Goal: Feedback & Contribution: Leave review/rating

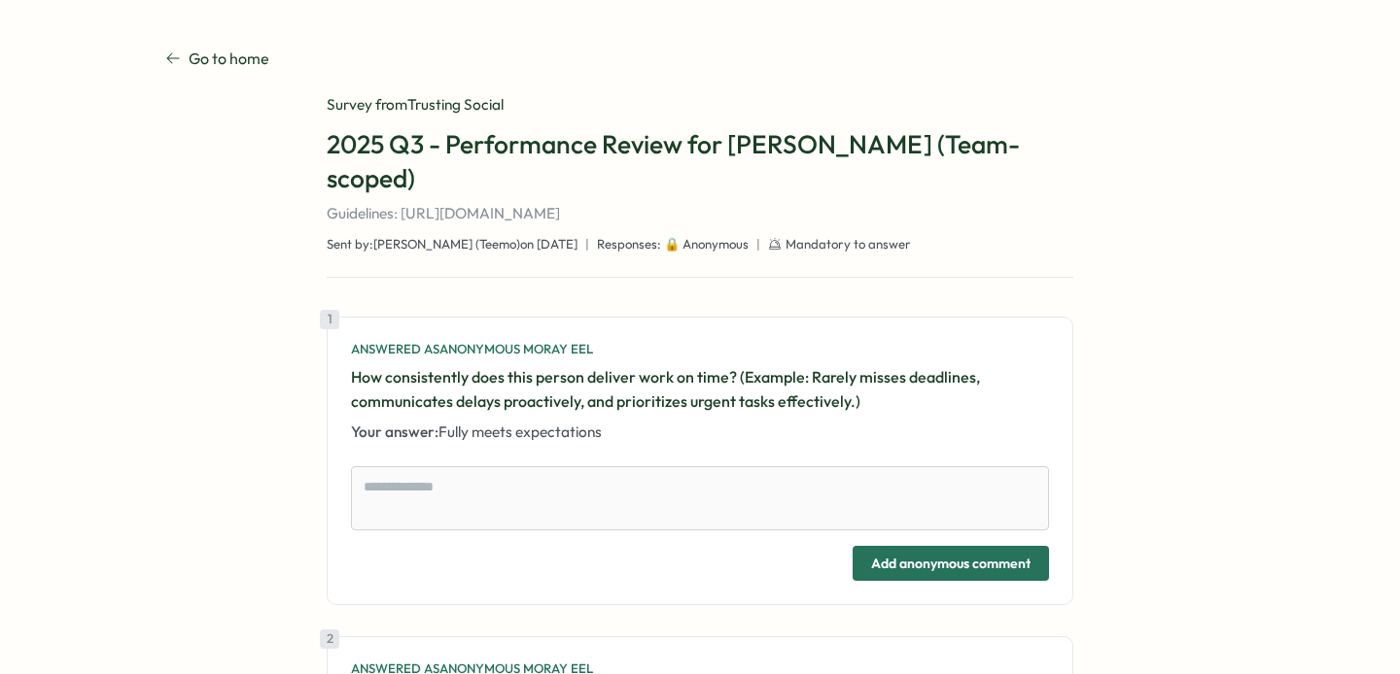
type textarea "*"
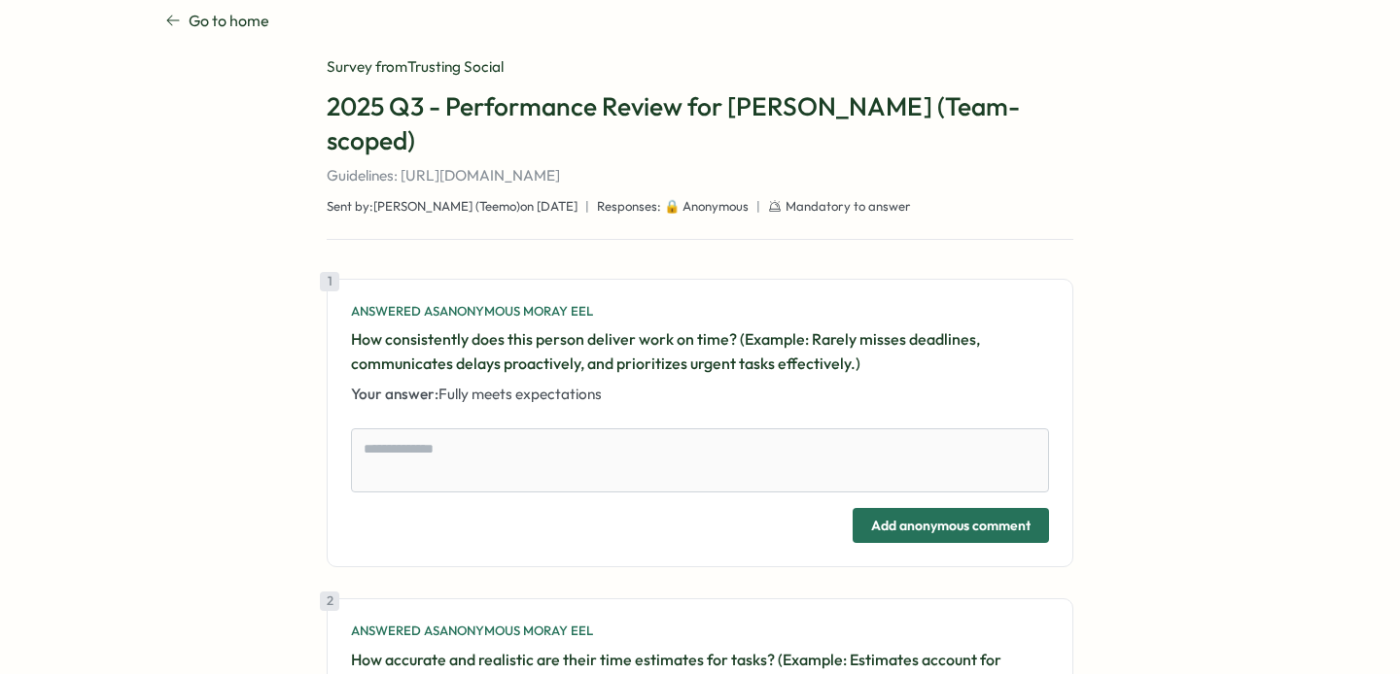
scroll to position [59, 0]
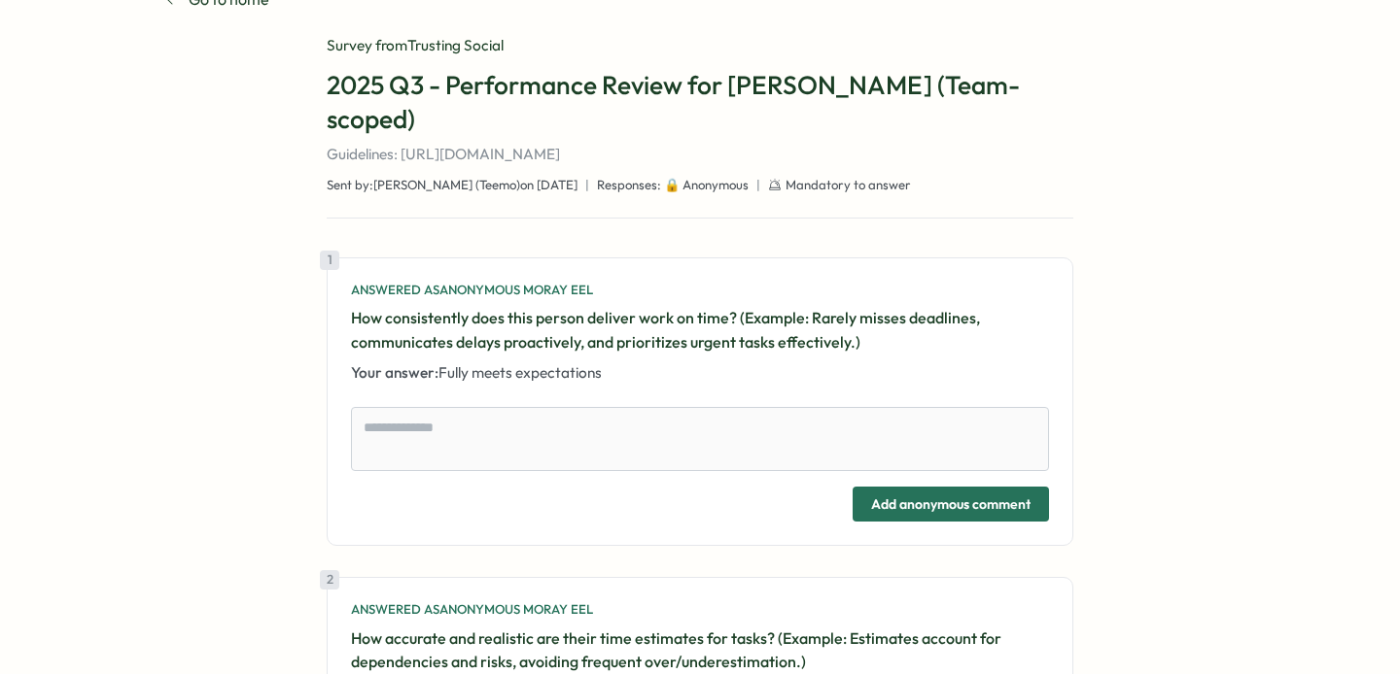
click at [557, 364] on div "1 Answered as Anonymous Moray Eel How consistently does this person deliver wor…" at bounding box center [700, 402] width 746 height 289
click at [507, 363] on span "Fully meets expectations" at bounding box center [519, 372] width 163 height 18
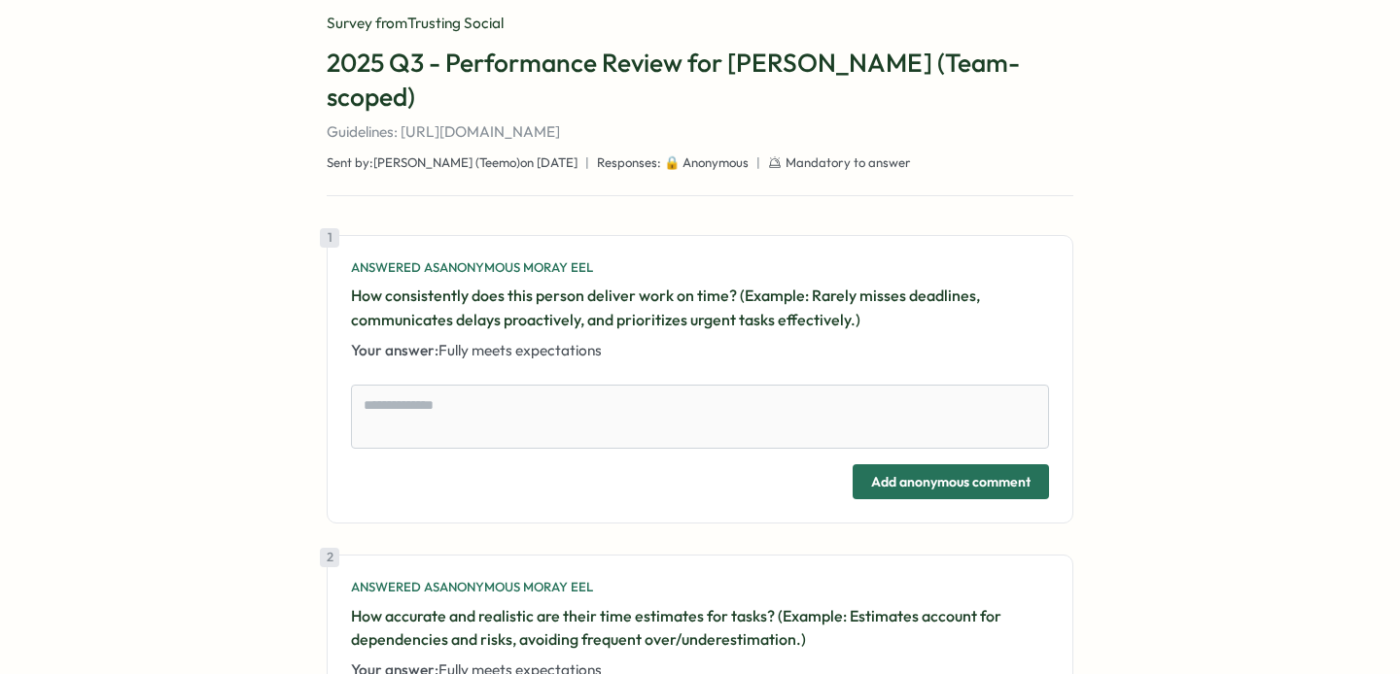
scroll to position [0, 0]
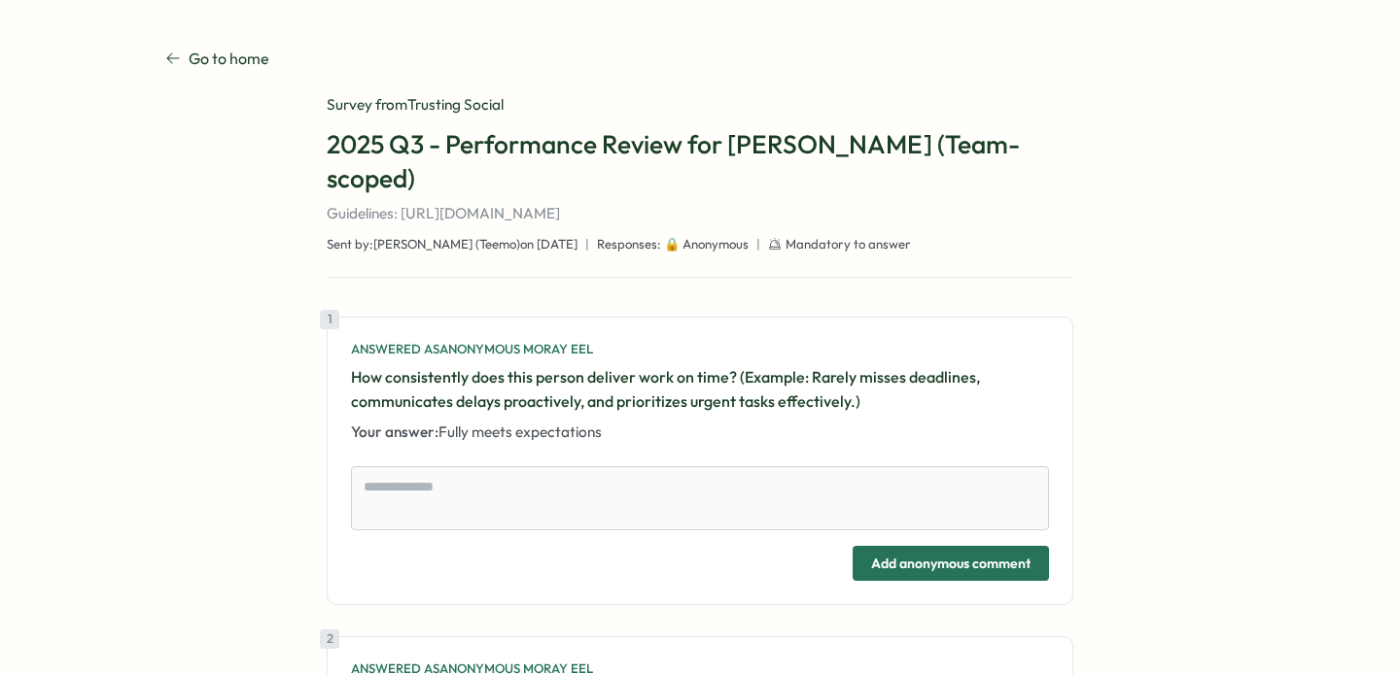
click at [233, 62] on p "Go to home" at bounding box center [229, 59] width 81 height 24
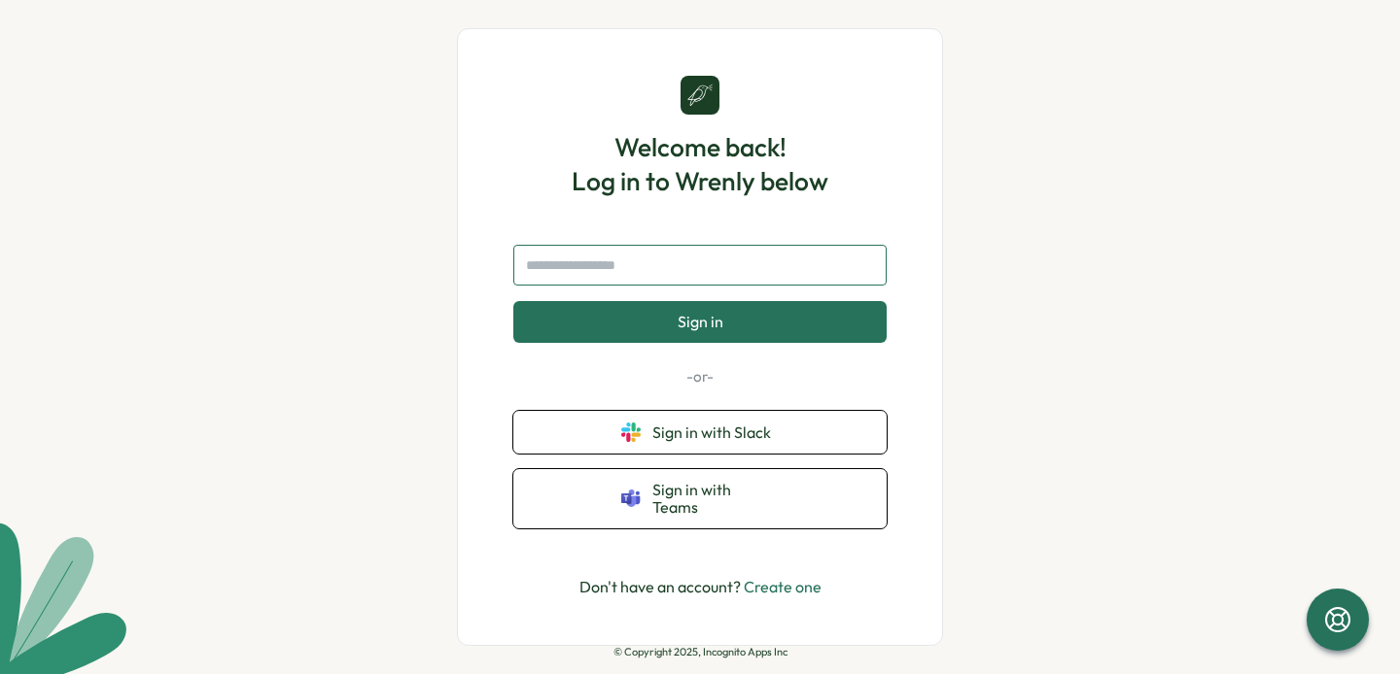
click at [721, 286] on input "text" at bounding box center [699, 265] width 373 height 41
click at [753, 286] on input "text" at bounding box center [699, 265] width 373 height 41
click at [909, 235] on div "Welcome back! Log in to Wrenly below Sign in -or- Sign in with Slack Sign in wi…" at bounding box center [700, 337] width 486 height 619
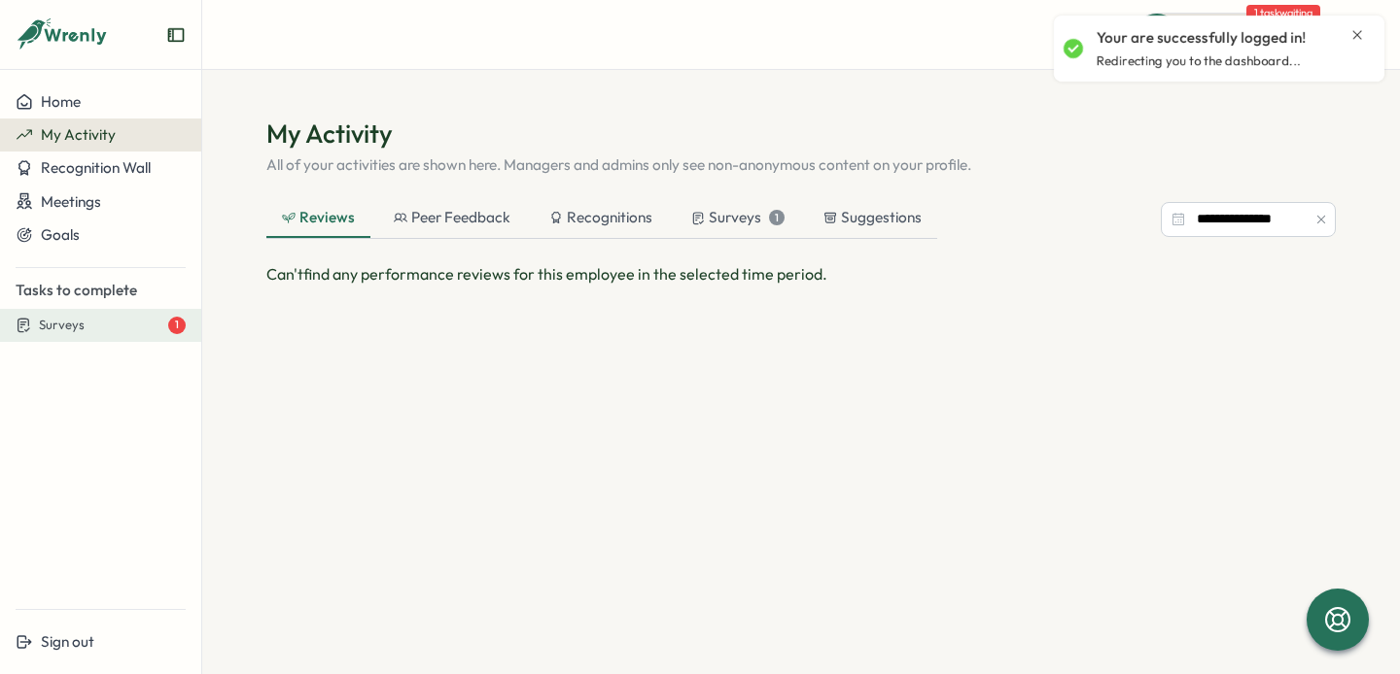
click at [146, 325] on div "Surveys 1" at bounding box center [112, 325] width 147 height 17
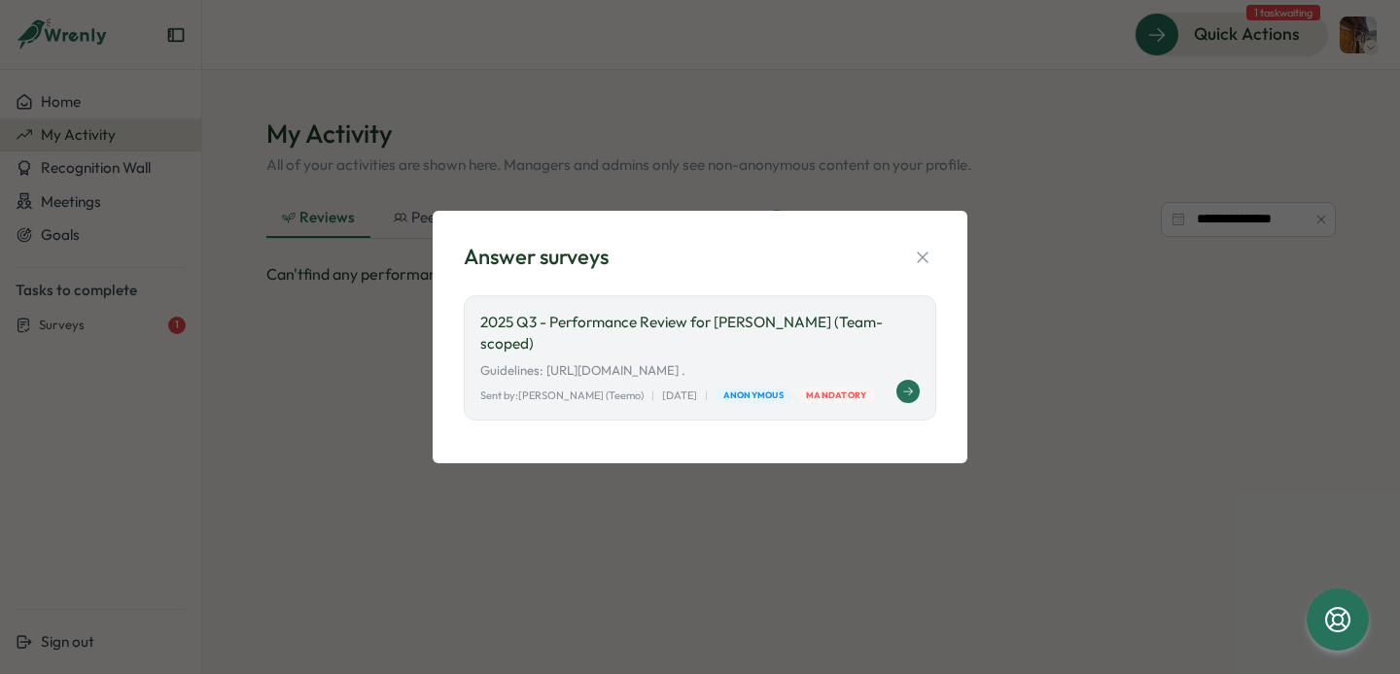
click at [802, 338] on p "2025 Q3 - Performance Review for [PERSON_NAME] (Team-scoped)" at bounding box center [699, 333] width 439 height 43
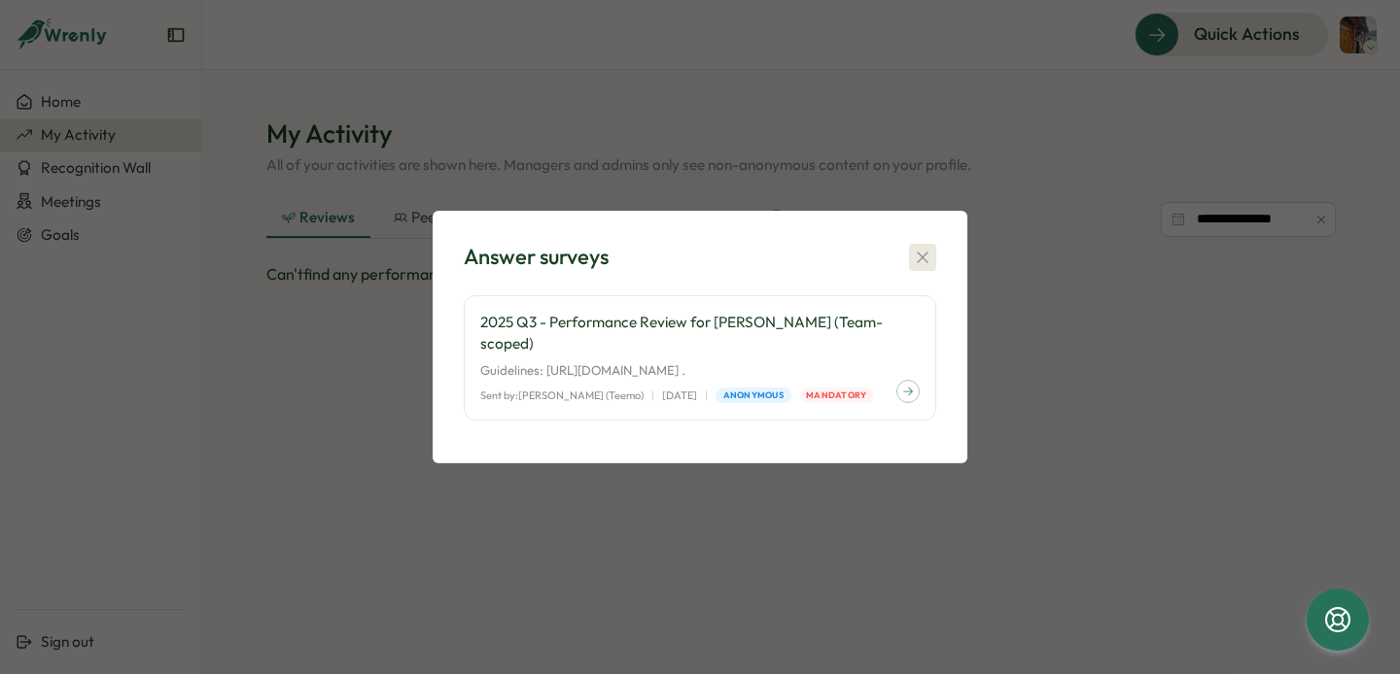
click at [925, 274] on div "Answer surveys 2025 Q3 - Performance Review for Hoang Nguyen (Team-scoped) Guid…" at bounding box center [699, 337] width 535 height 252
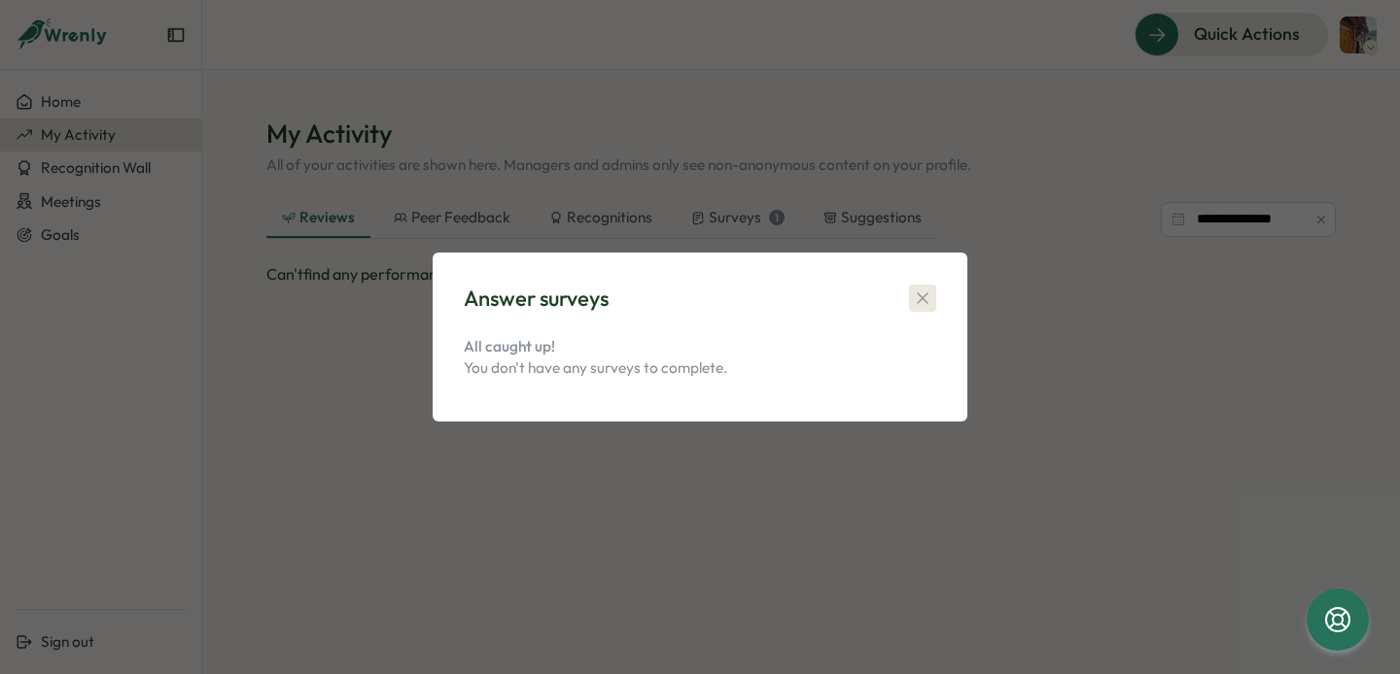
click at [929, 287] on button "button" at bounding box center [922, 298] width 27 height 27
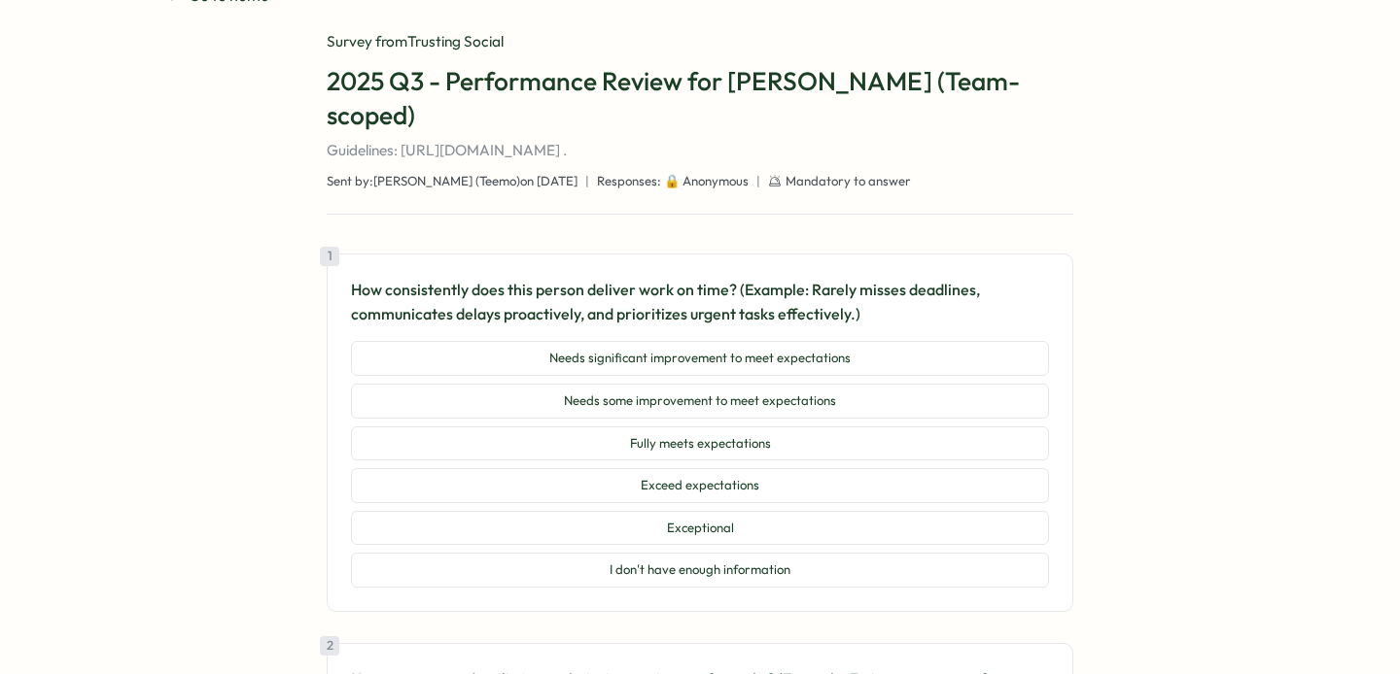
scroll to position [74, 0]
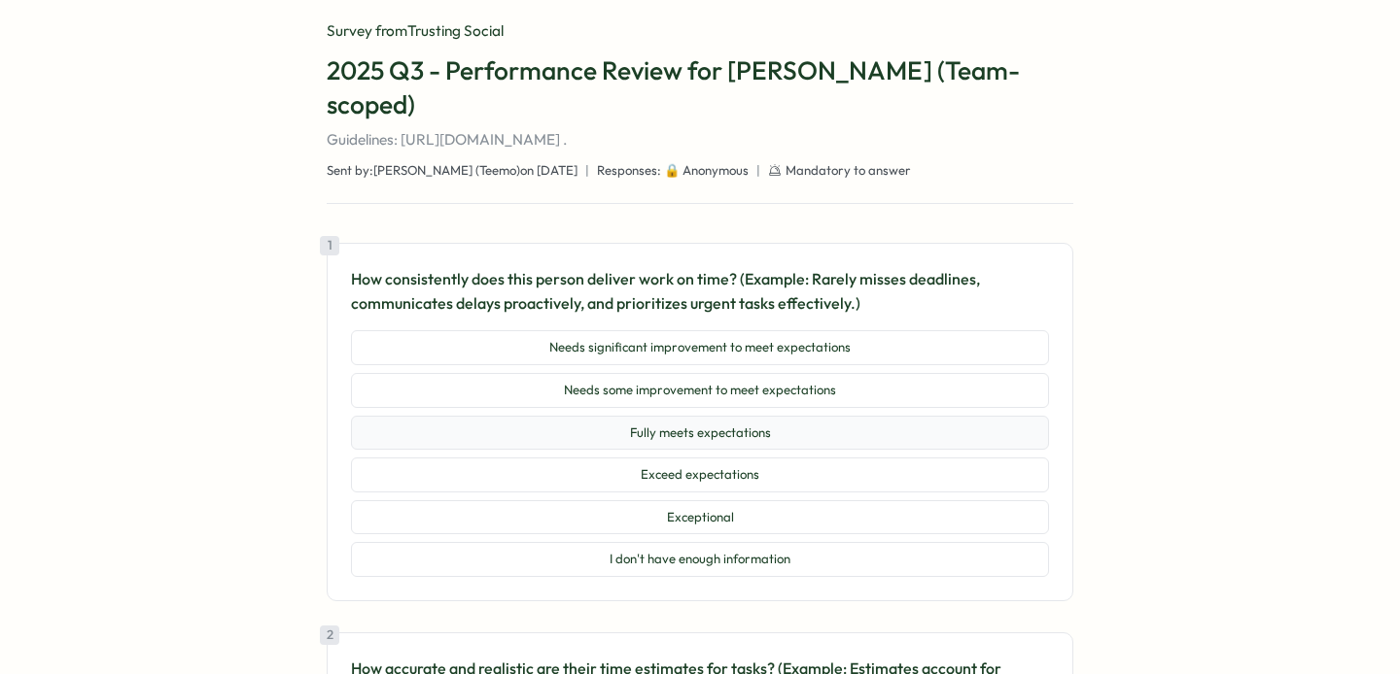
click at [778, 437] on button "Fully meets expectations" at bounding box center [700, 433] width 698 height 35
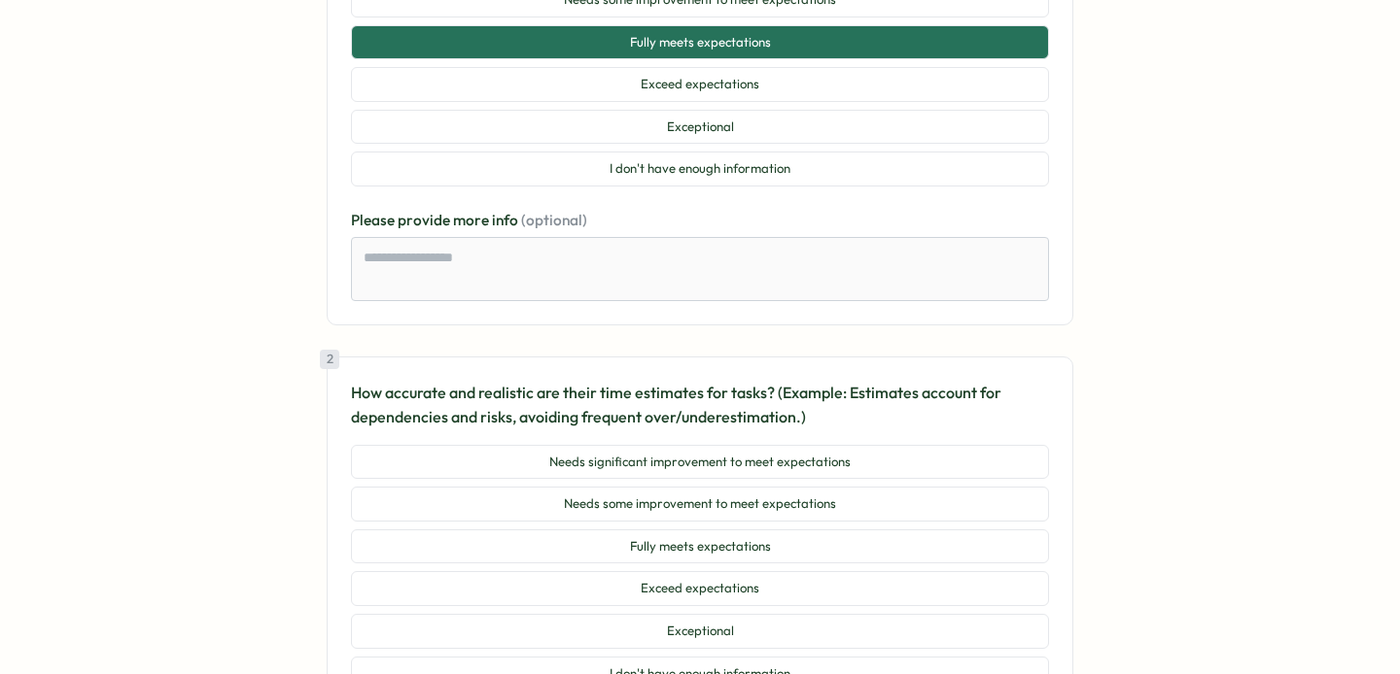
scroll to position [501, 0]
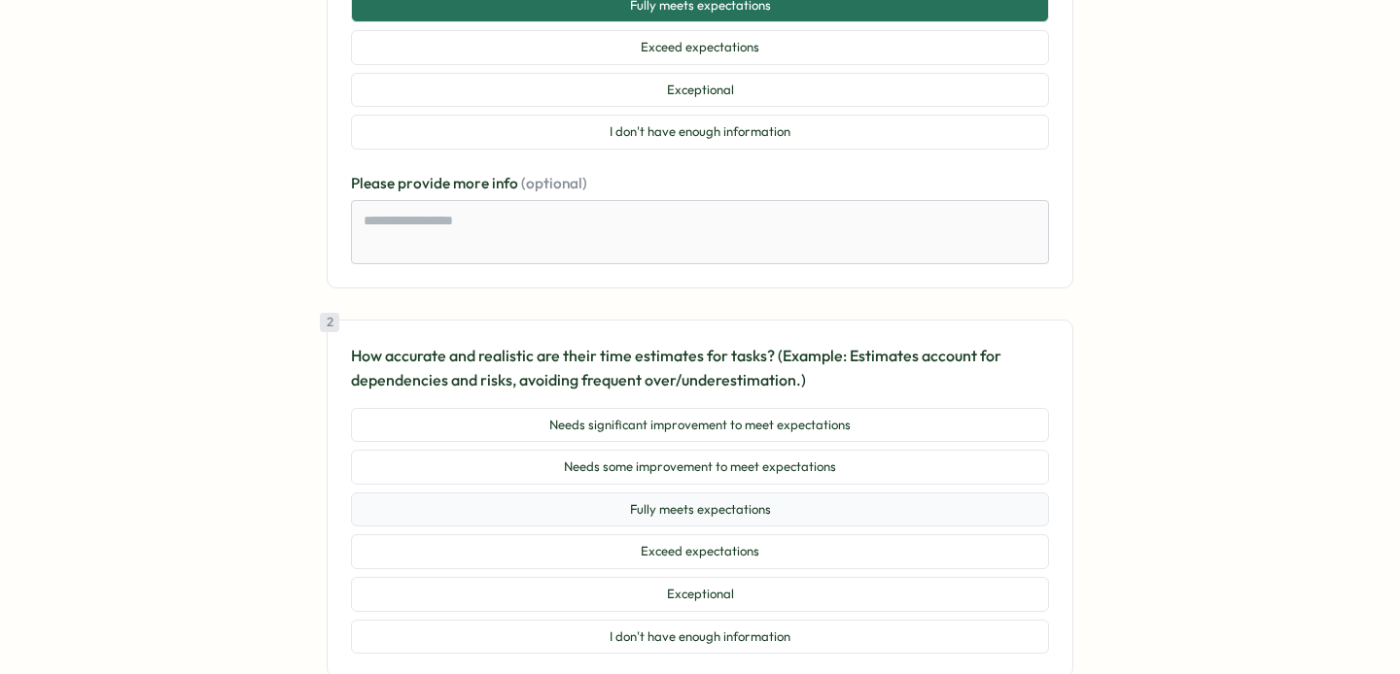
click at [764, 511] on button "Fully meets expectations" at bounding box center [700, 510] width 698 height 35
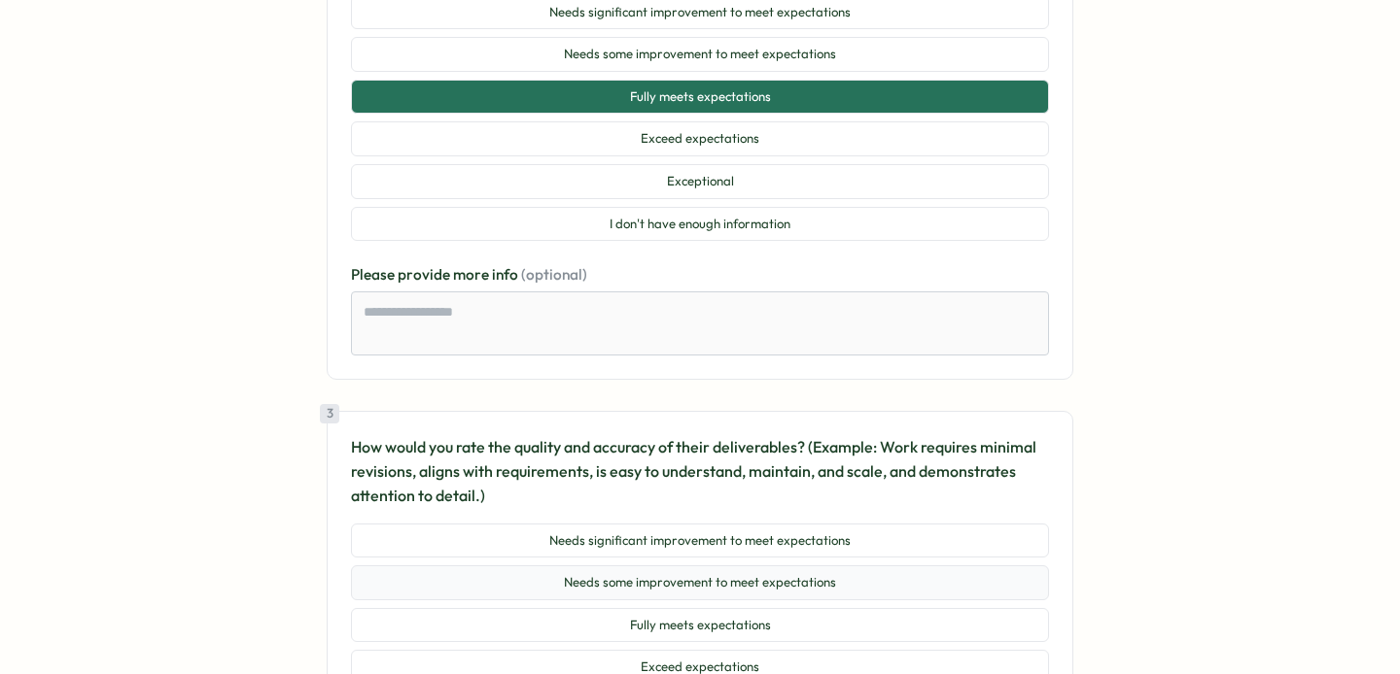
scroll to position [1014, 0]
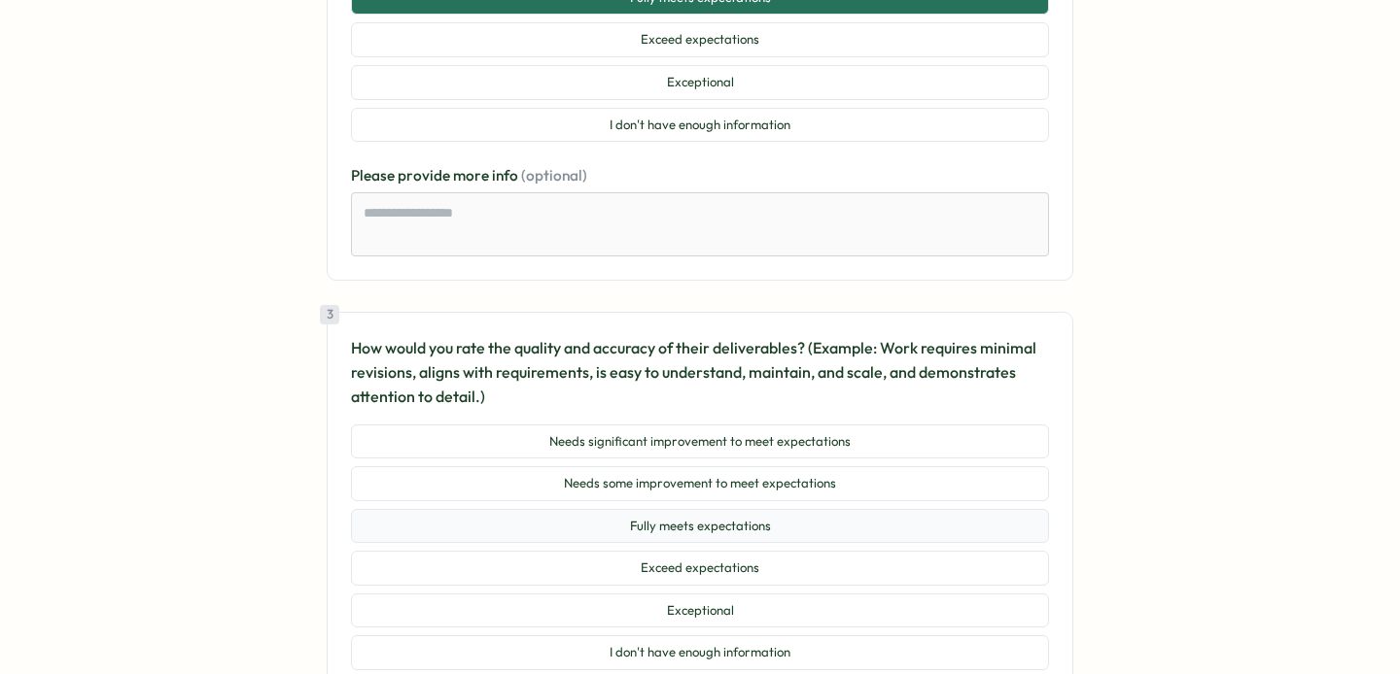
click at [719, 531] on button "Fully meets expectations" at bounding box center [700, 526] width 698 height 35
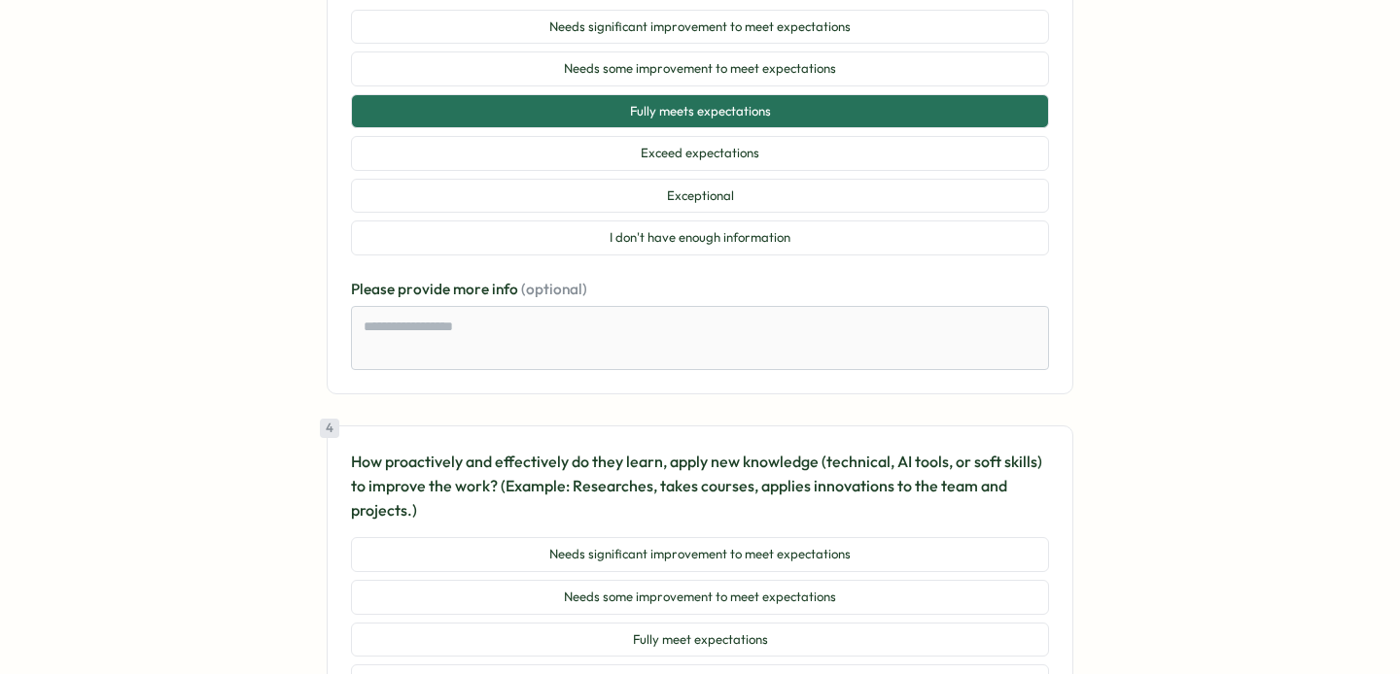
scroll to position [1610, 0]
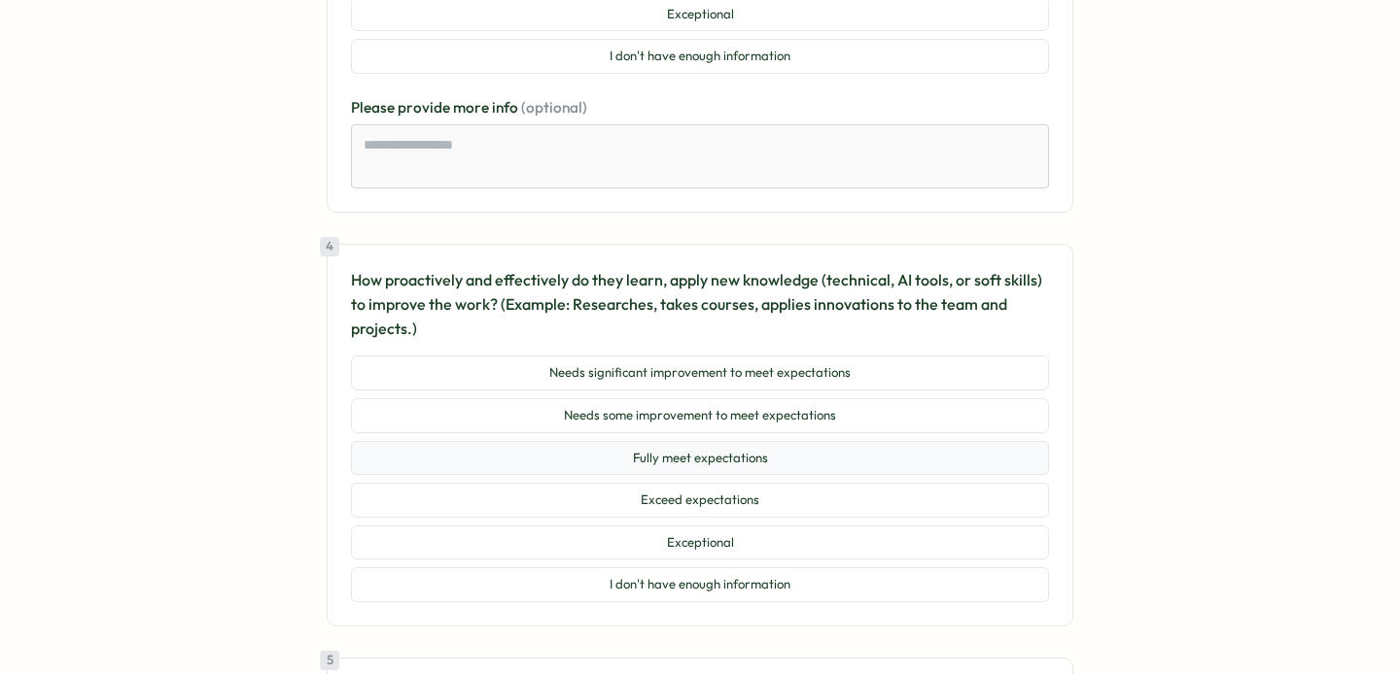
click at [732, 470] on button "Fully meet expectations" at bounding box center [700, 458] width 698 height 35
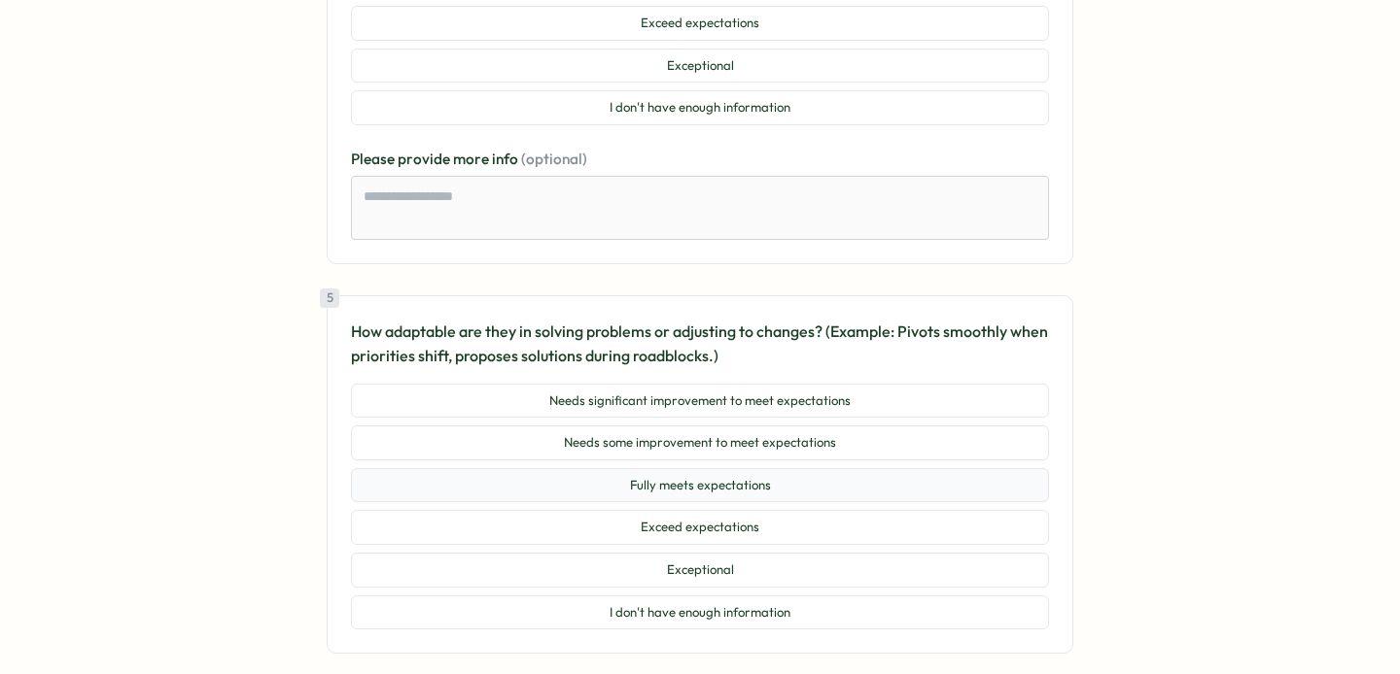
scroll to position [2135, 0]
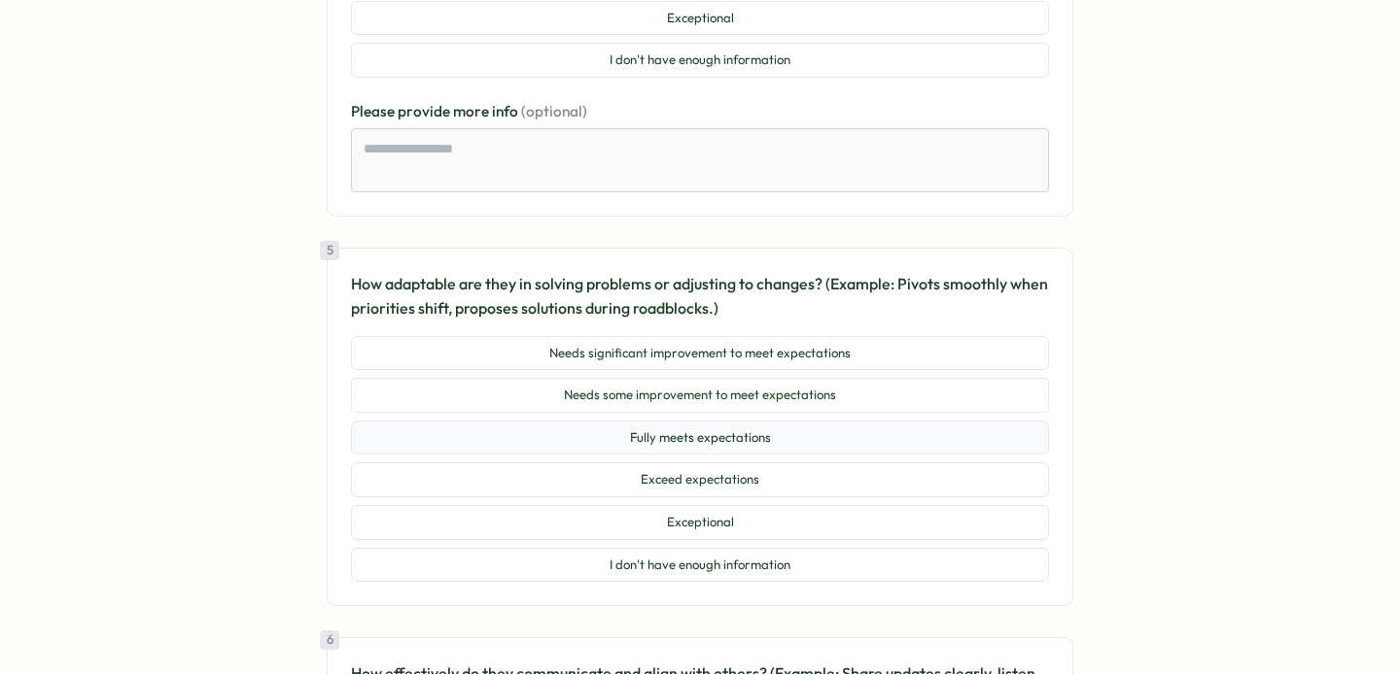
click at [672, 430] on button "Fully meets expectations" at bounding box center [700, 438] width 698 height 35
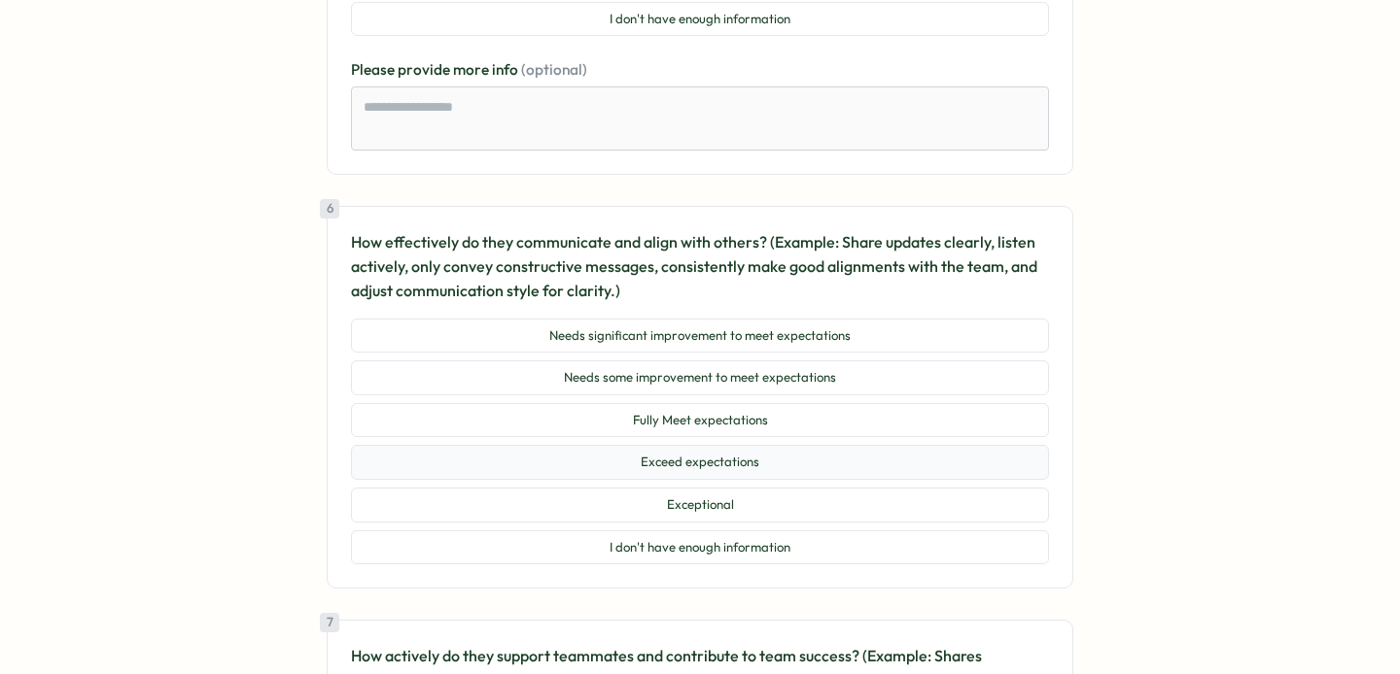
scroll to position [2757, 0]
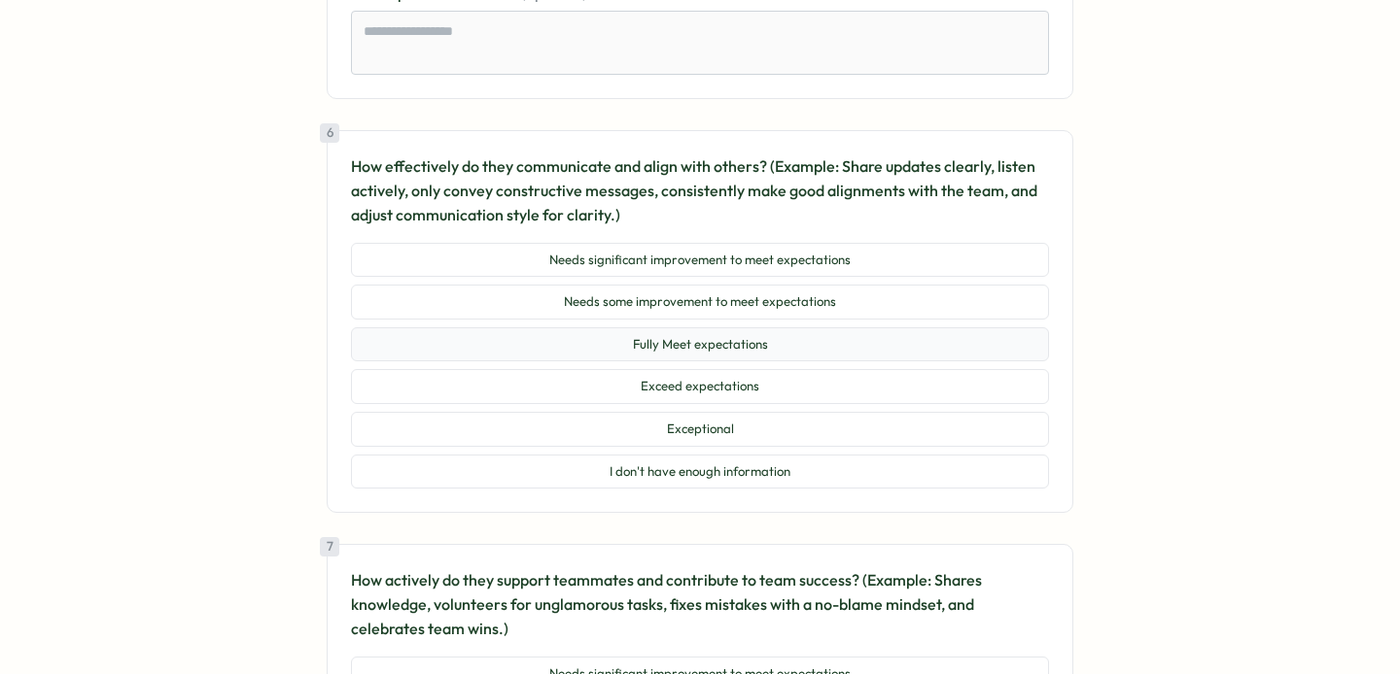
click at [778, 352] on button "Fully Meet expectations" at bounding box center [700, 345] width 698 height 35
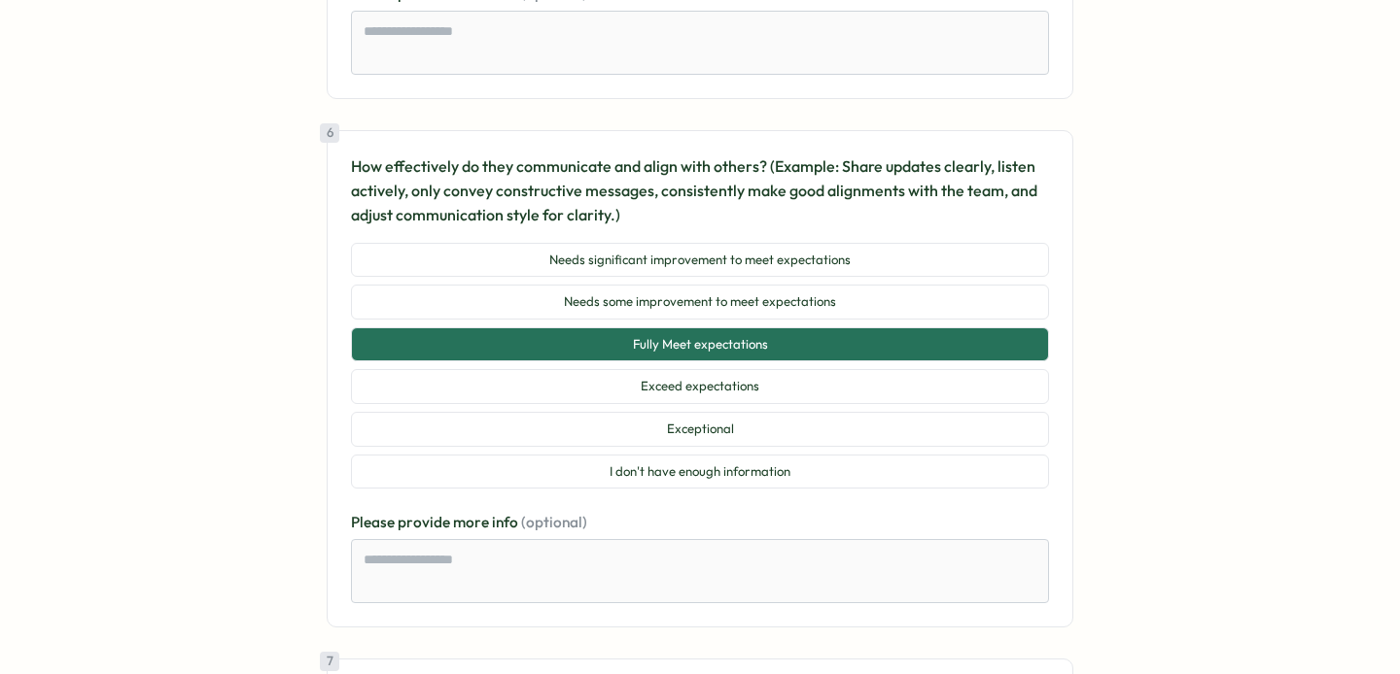
scroll to position [3175, 0]
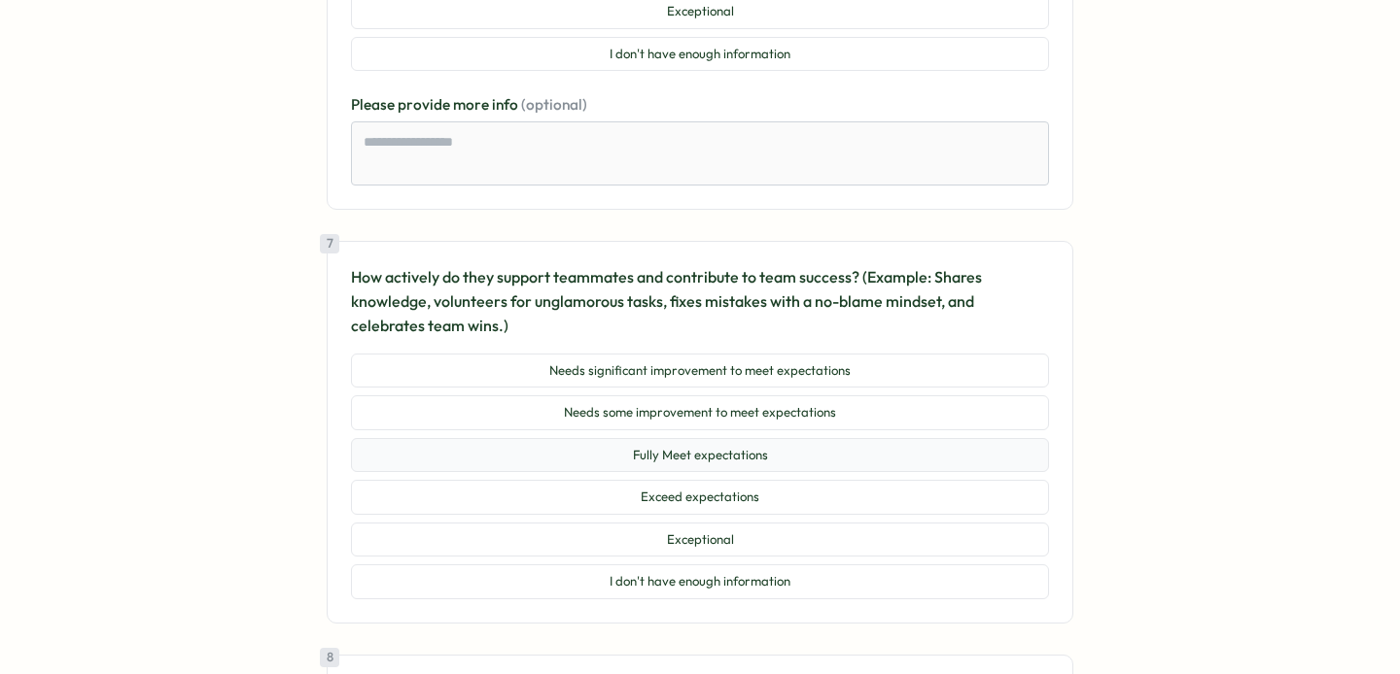
click at [709, 470] on button "Fully Meet expectations" at bounding box center [700, 455] width 698 height 35
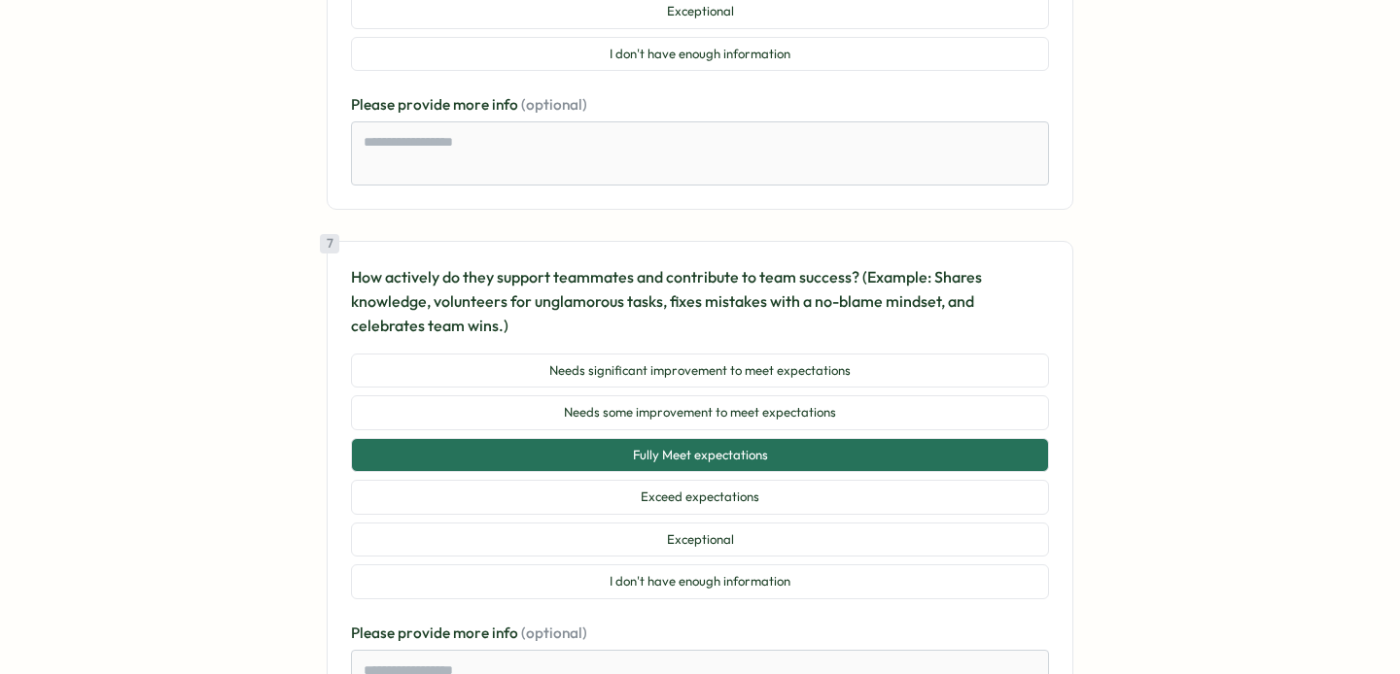
scroll to position [3499, 0]
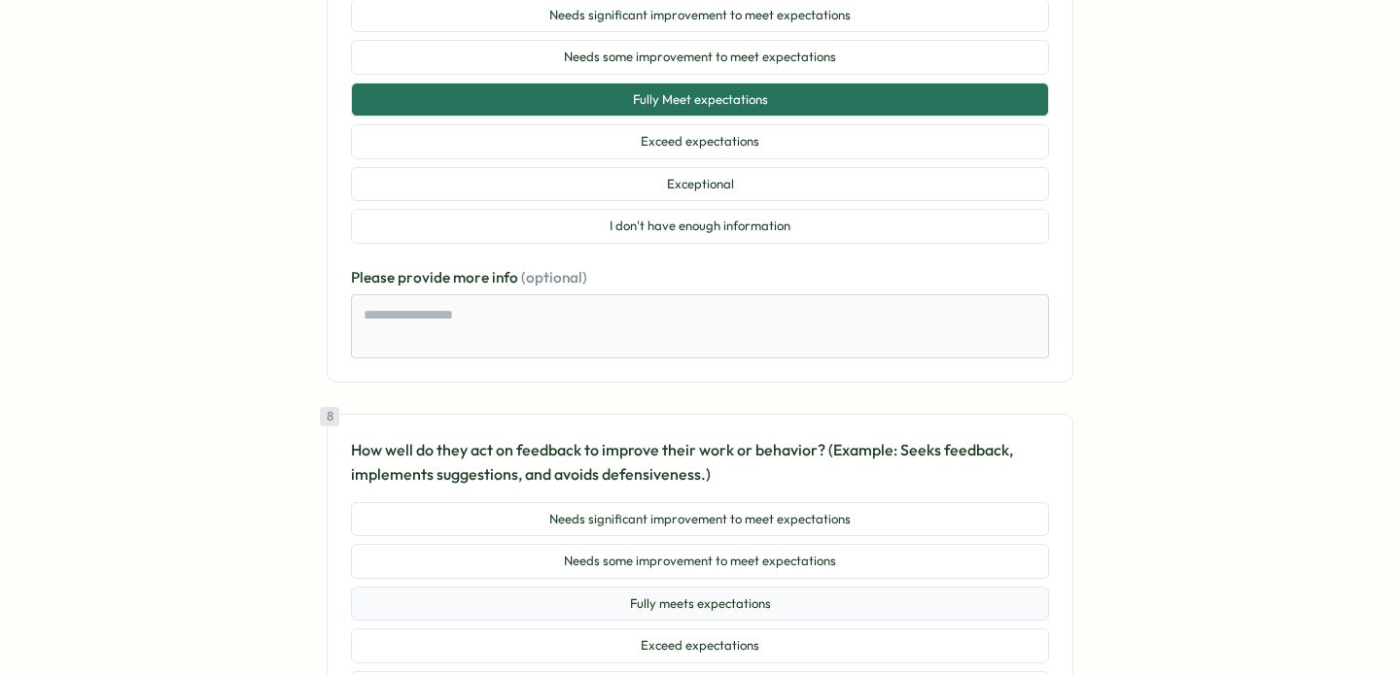
click at [692, 604] on button "Fully meets expectations" at bounding box center [700, 604] width 698 height 35
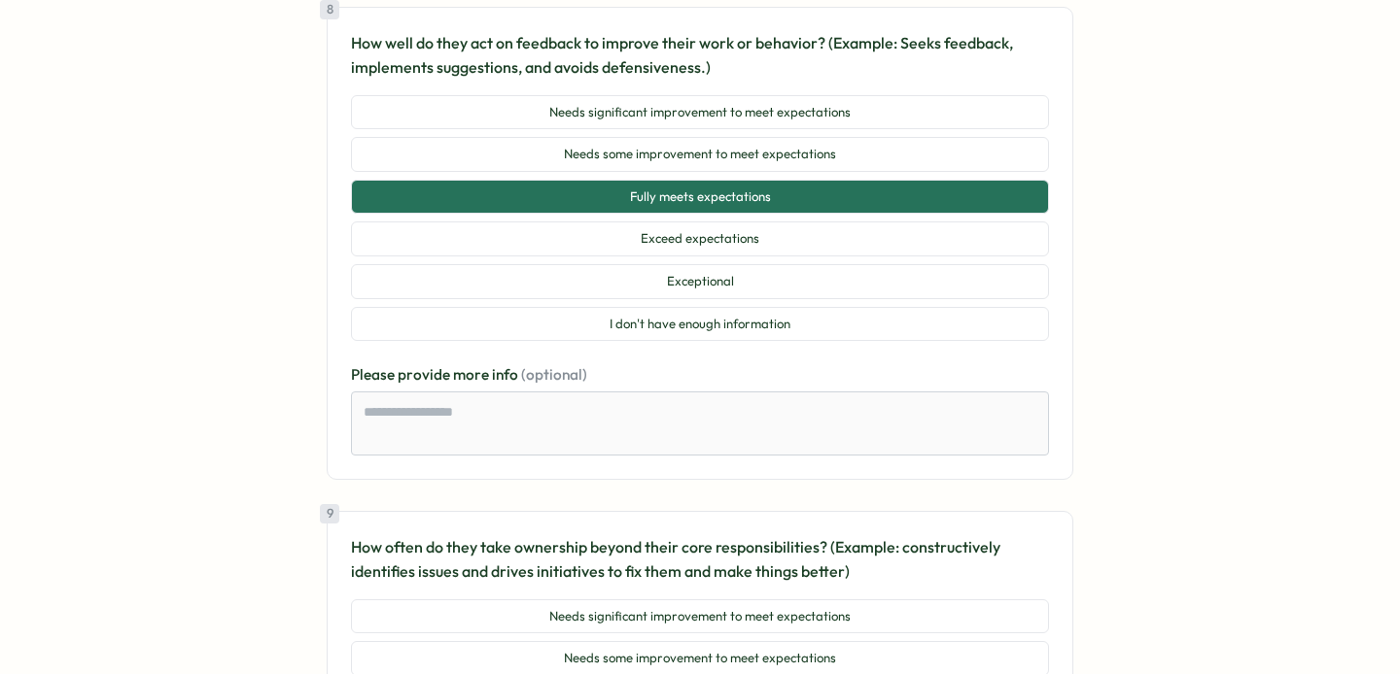
scroll to position [4190, 0]
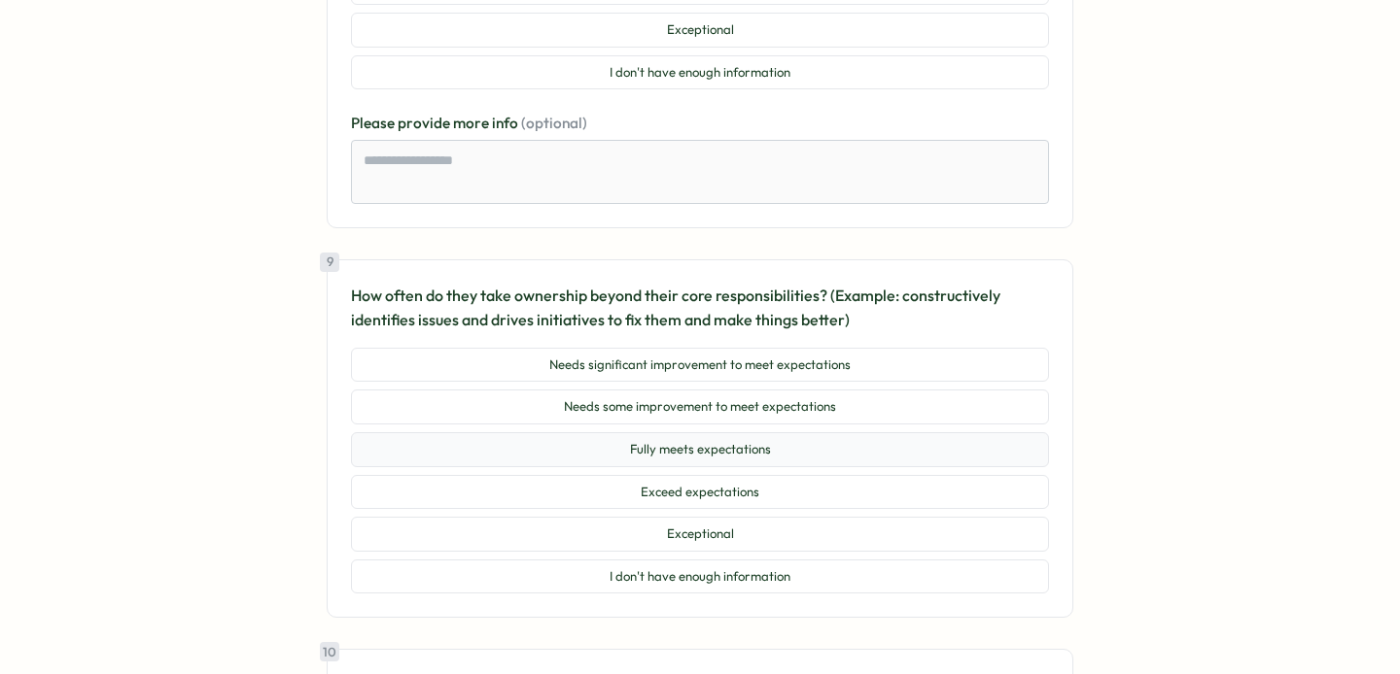
click at [741, 449] on button "Fully meets expectations" at bounding box center [700, 449] width 698 height 35
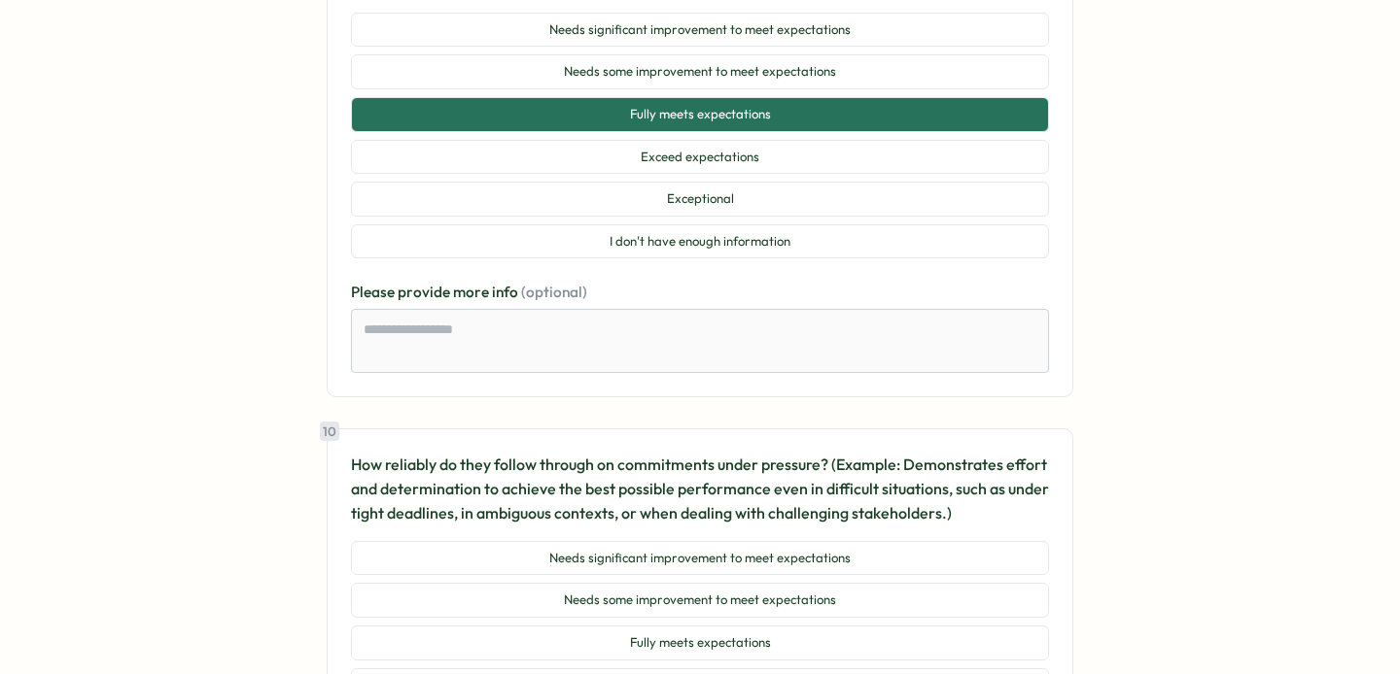
scroll to position [4859, 0]
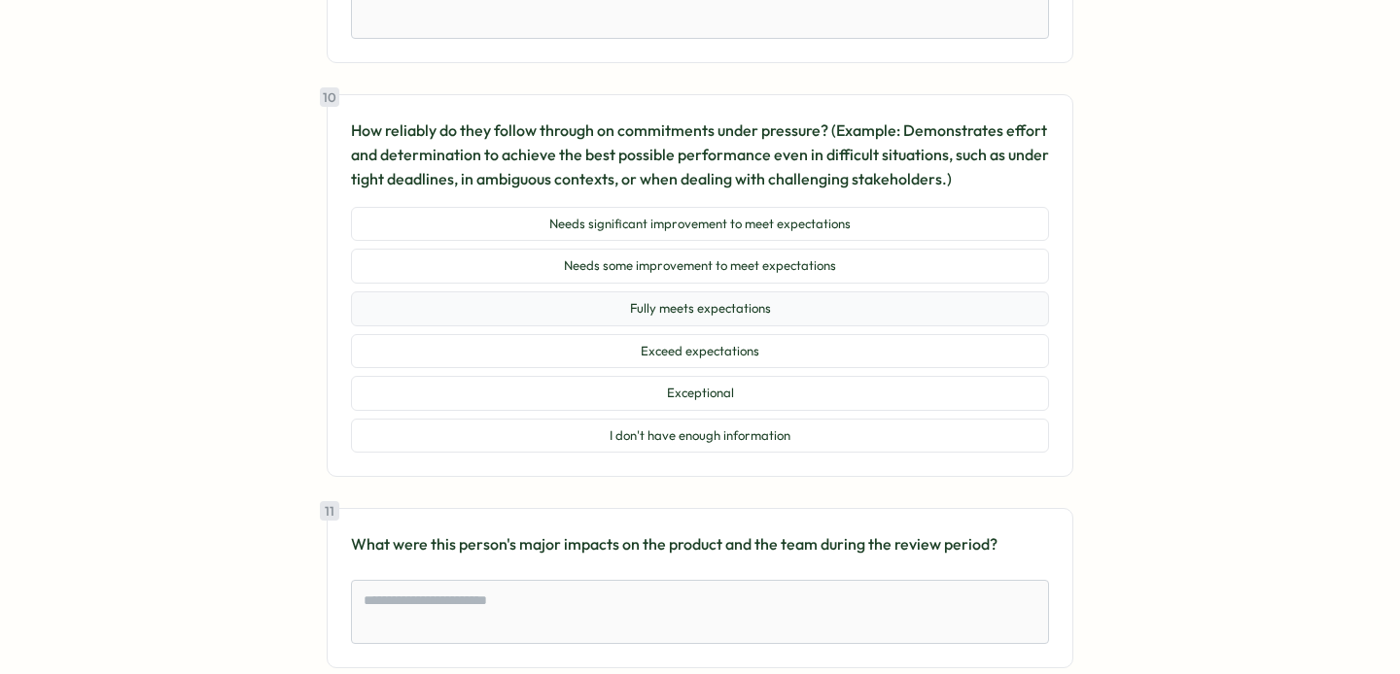
click at [777, 319] on button "Fully meets expectations" at bounding box center [700, 309] width 698 height 35
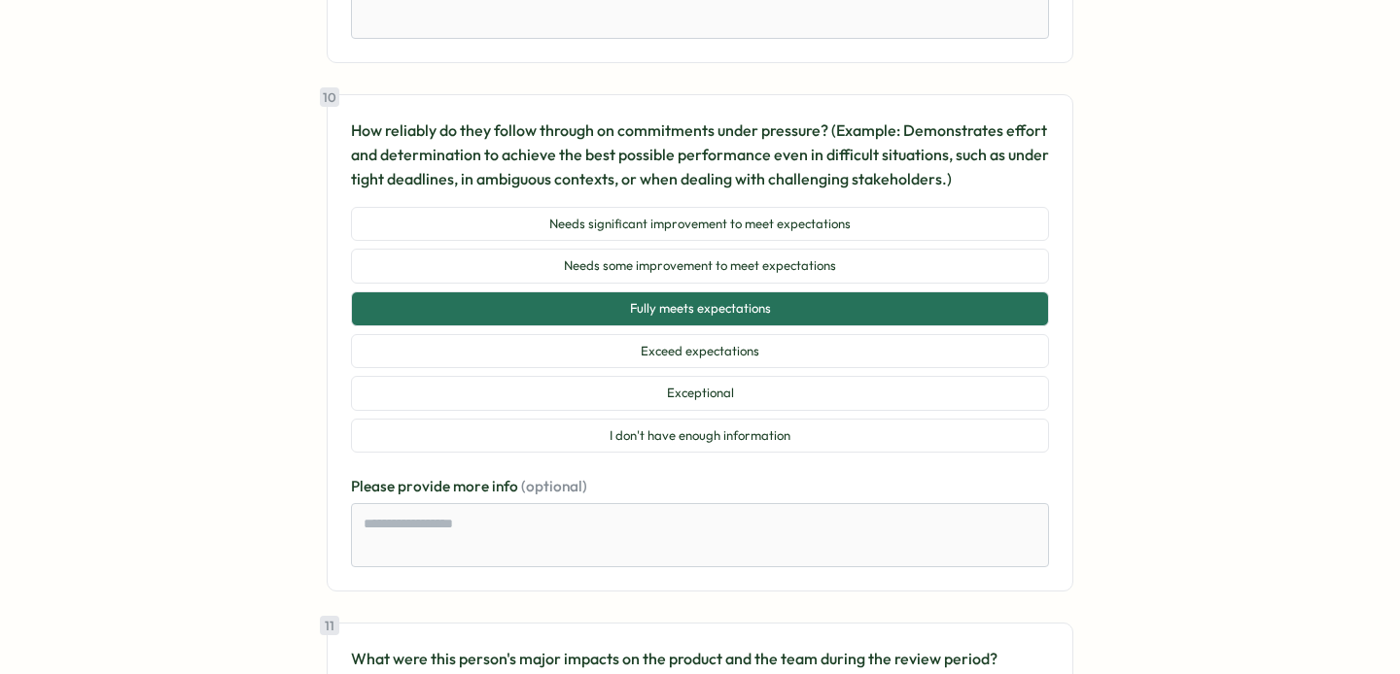
click at [1241, 428] on section "Go to home Go to home Survey from Trusting Social 2025 Q3 - Performance Review …" at bounding box center [700, 337] width 1400 height 674
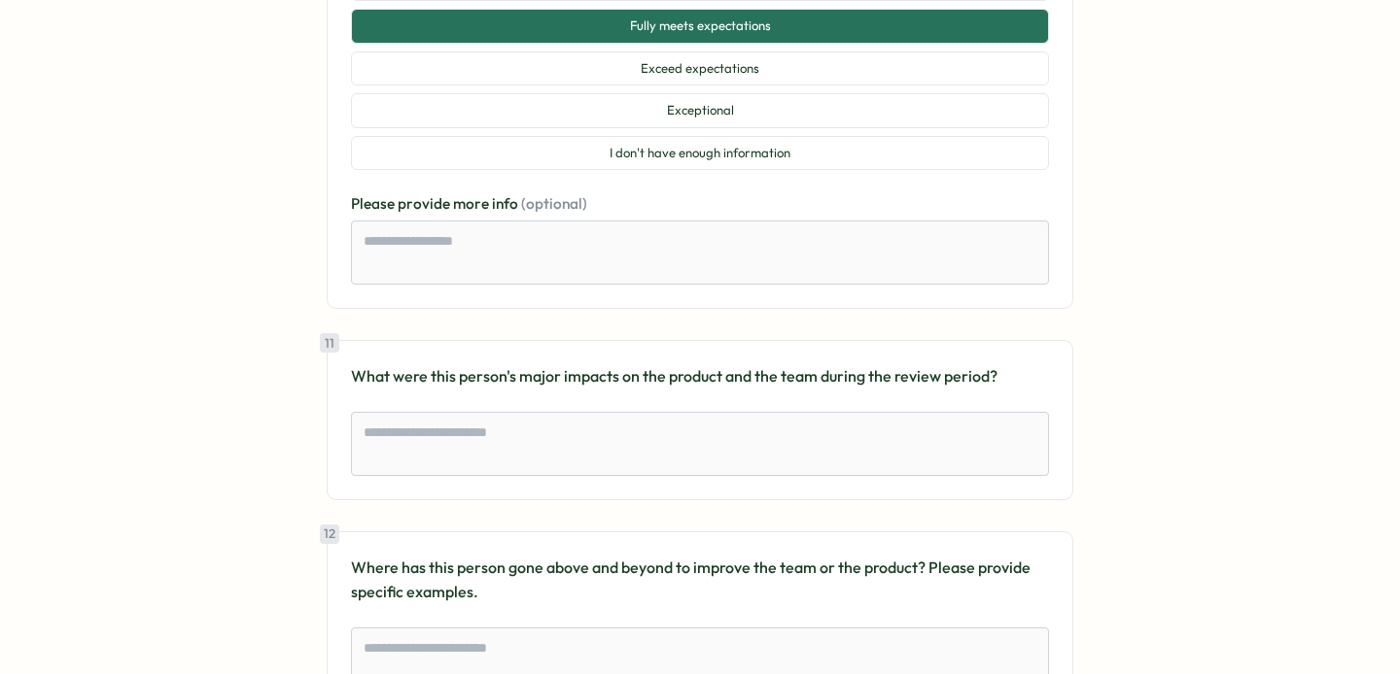
scroll to position [5246, 0]
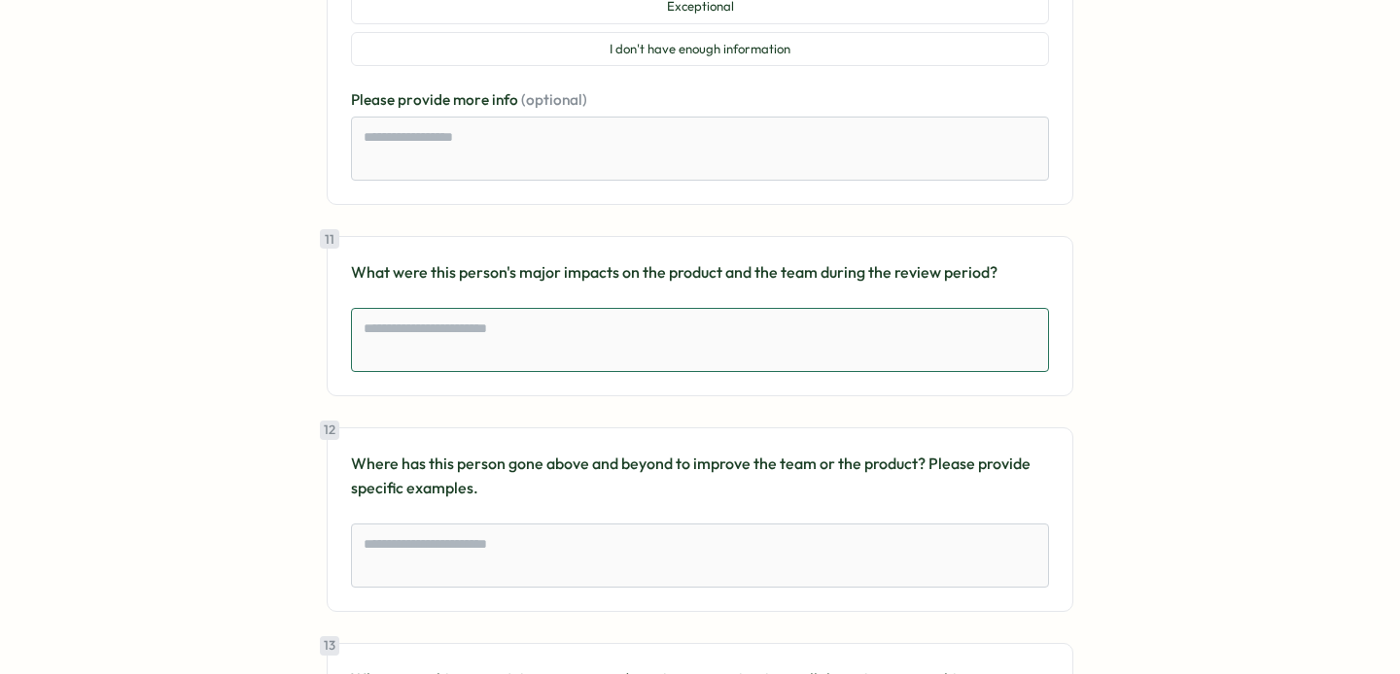
click at [868, 351] on textarea at bounding box center [700, 340] width 698 height 64
type textarea "*"
type textarea "**"
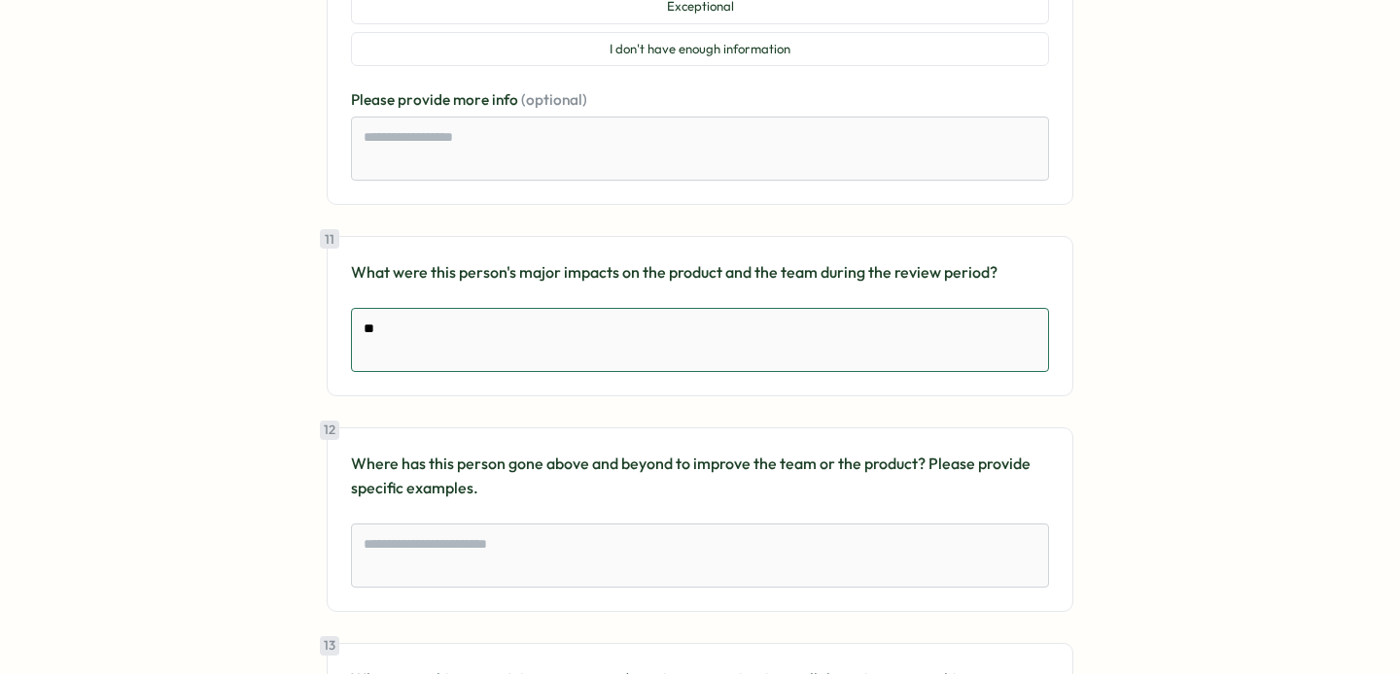
type textarea "*"
type textarea "***"
click at [539, 537] on textarea at bounding box center [700, 556] width 698 height 64
paste textarea "***"
type textarea "*"
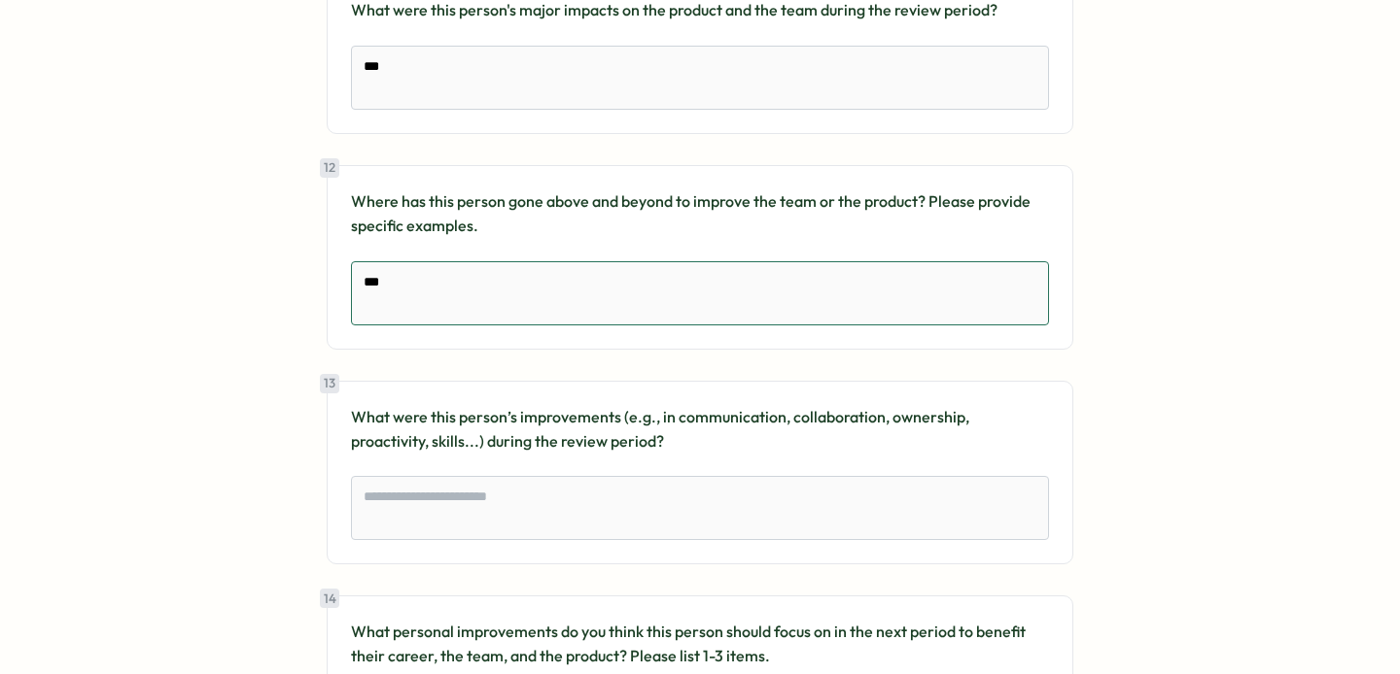
scroll to position [5658, 0]
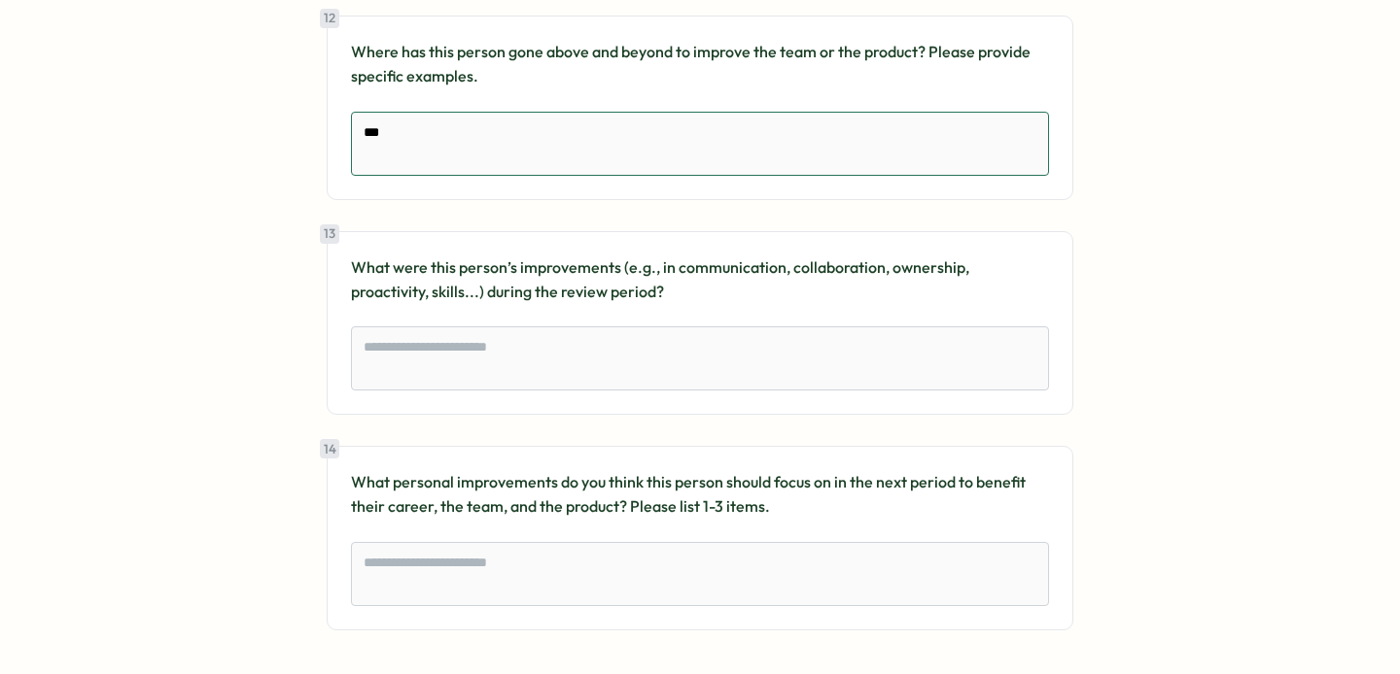
type textarea "***"
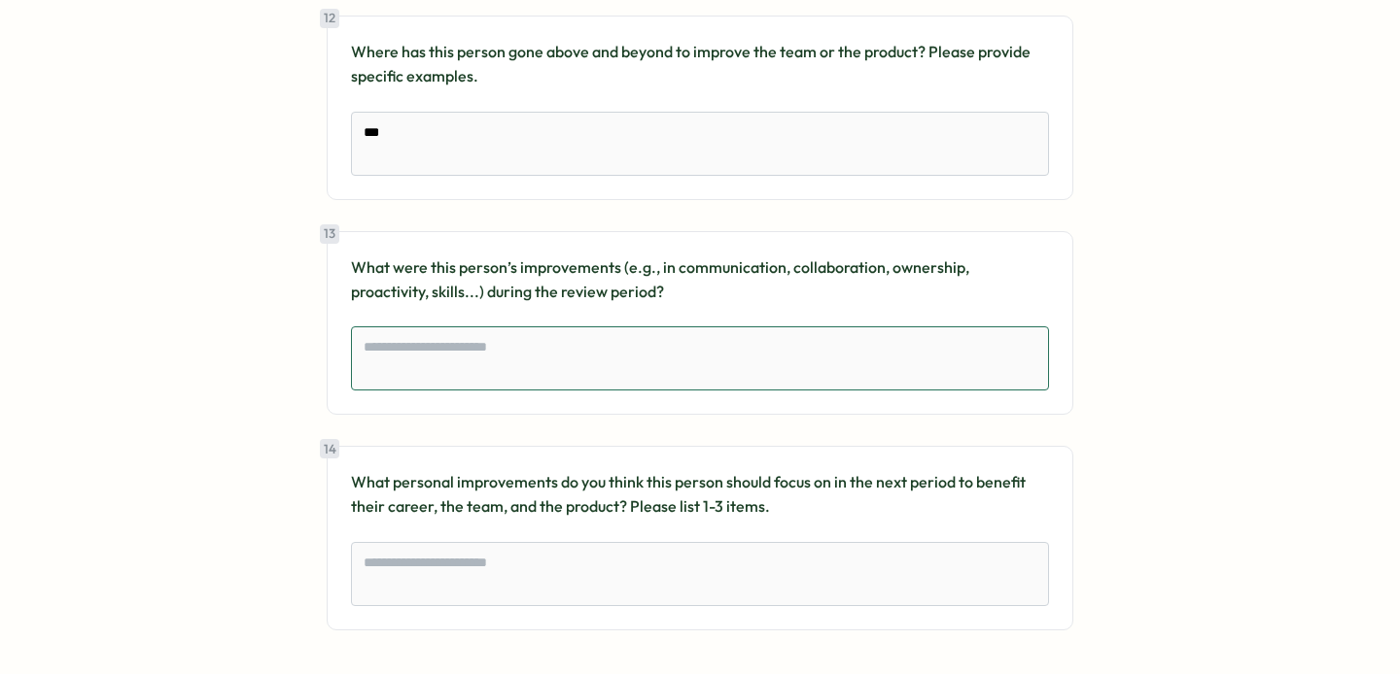
click at [536, 358] on textarea at bounding box center [700, 359] width 698 height 64
paste textarea "***"
type textarea "*"
type textarea "***"
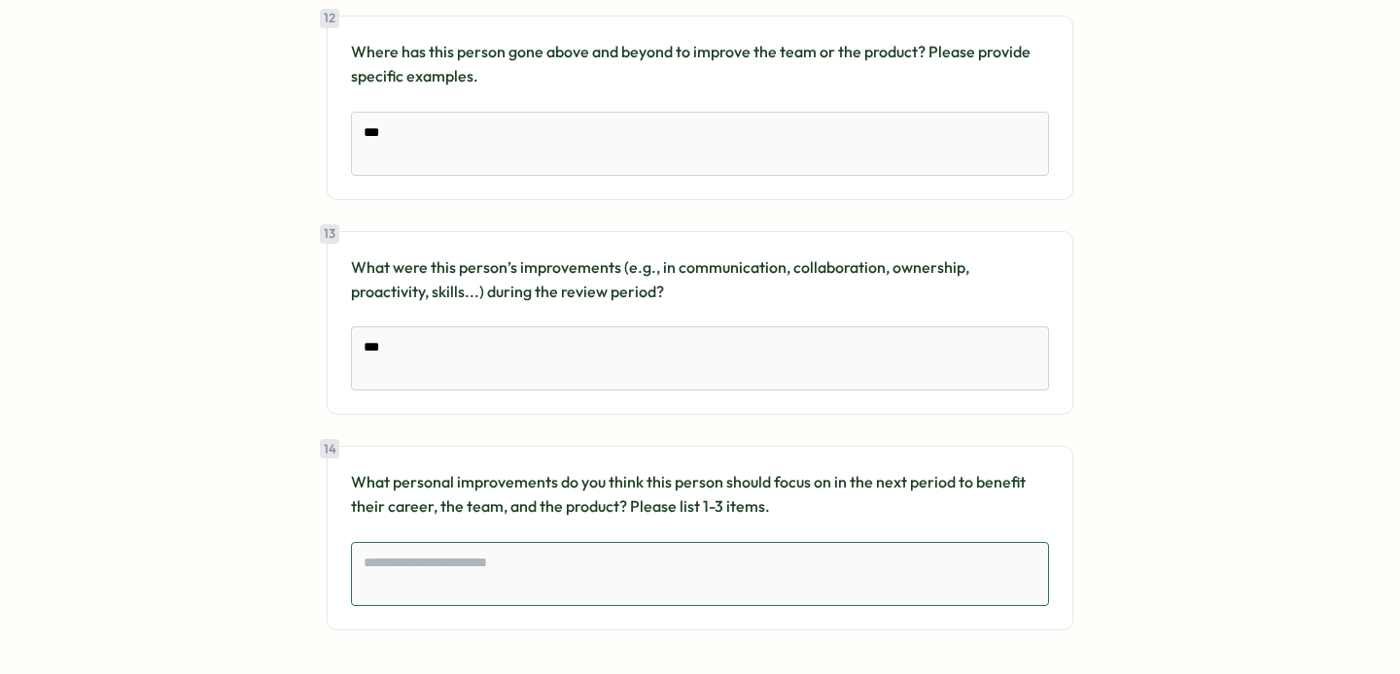
click at [533, 587] on textarea at bounding box center [700, 574] width 698 height 64
paste textarea "***"
type textarea "*"
type textarea "***"
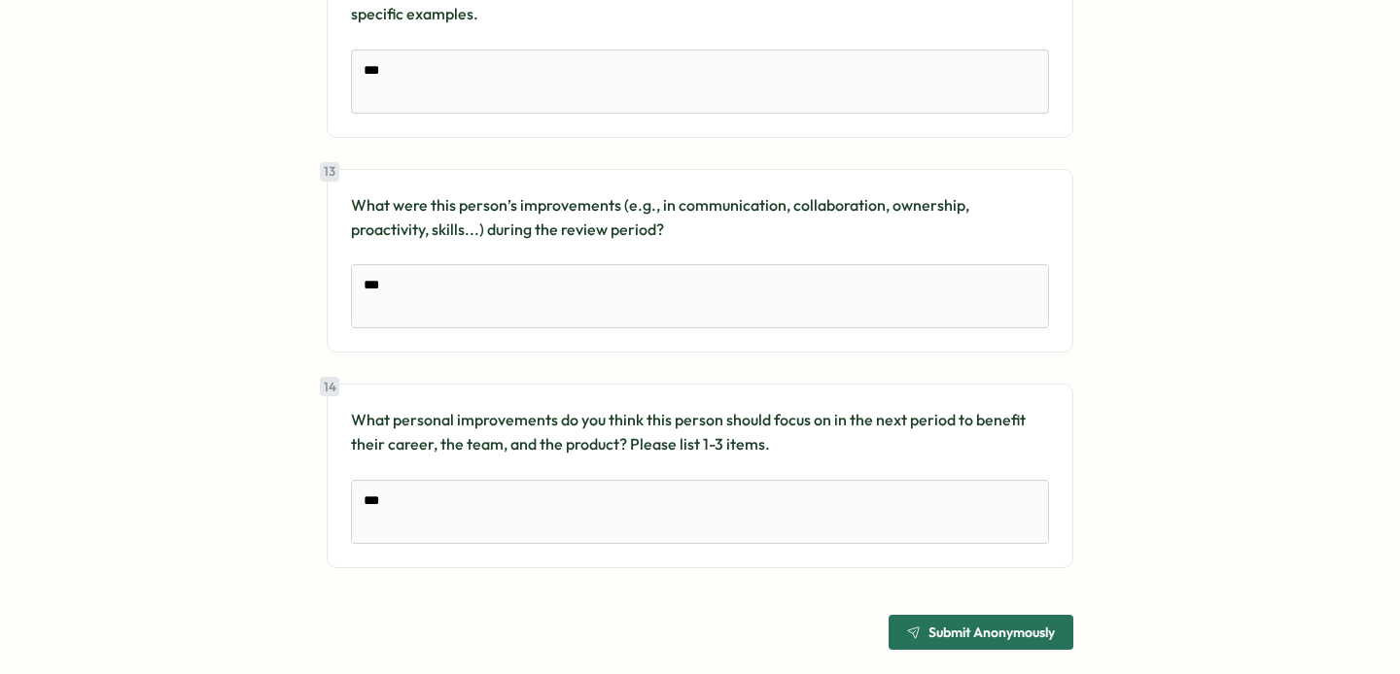
scroll to position [5743, 0]
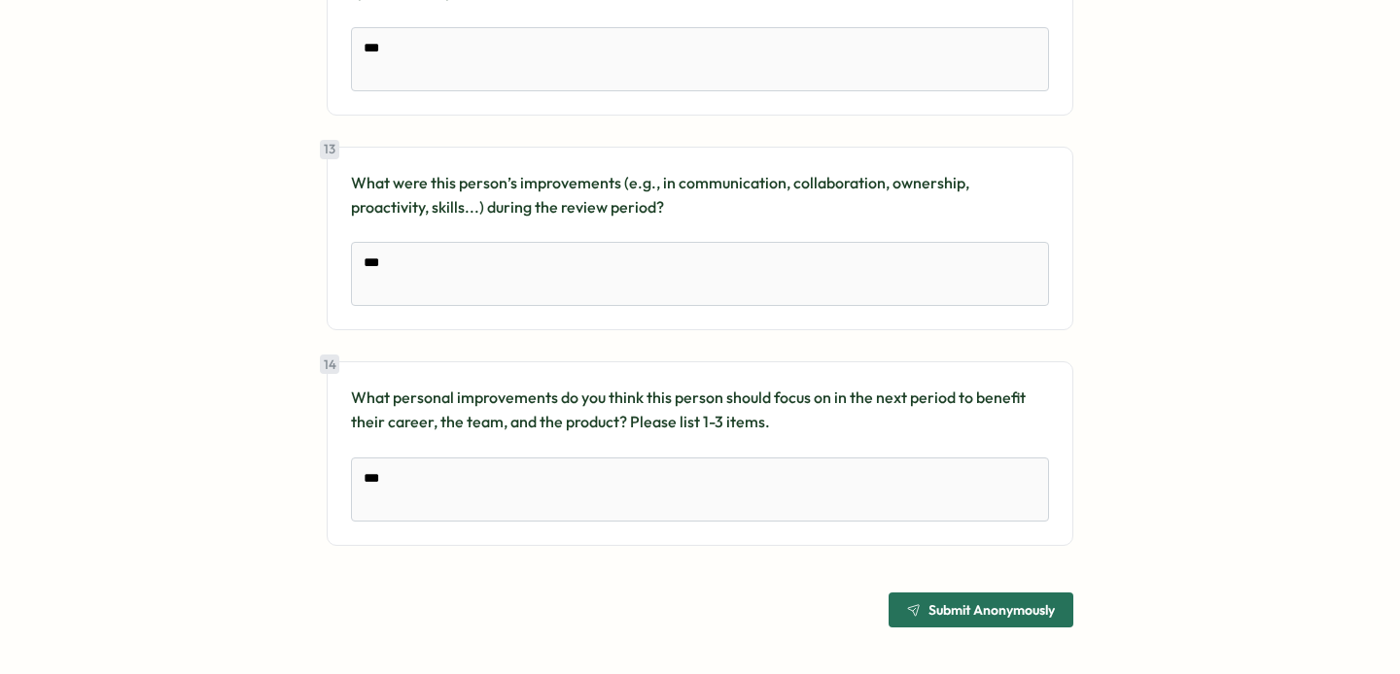
click at [973, 605] on span "Submit Anonymously" at bounding box center [991, 611] width 126 height 14
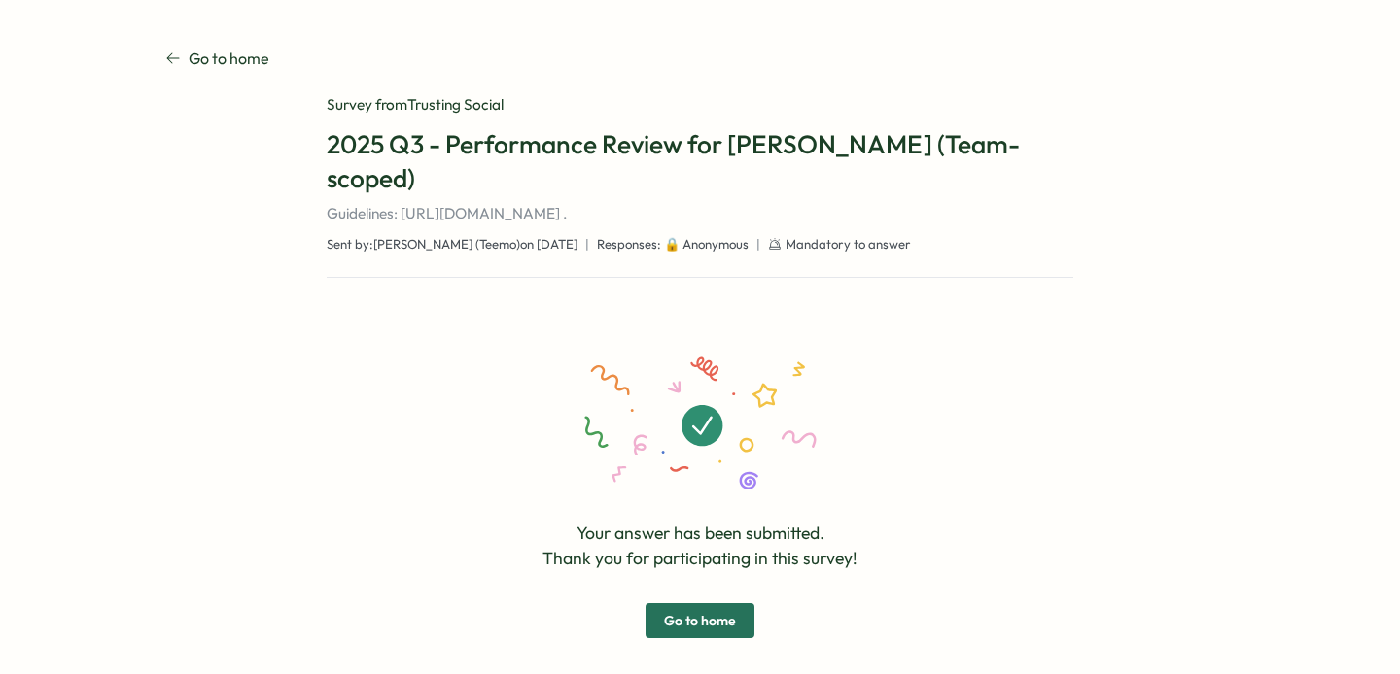
scroll to position [0, 0]
click at [716, 621] on span "Go to home" at bounding box center [700, 621] width 72 height 33
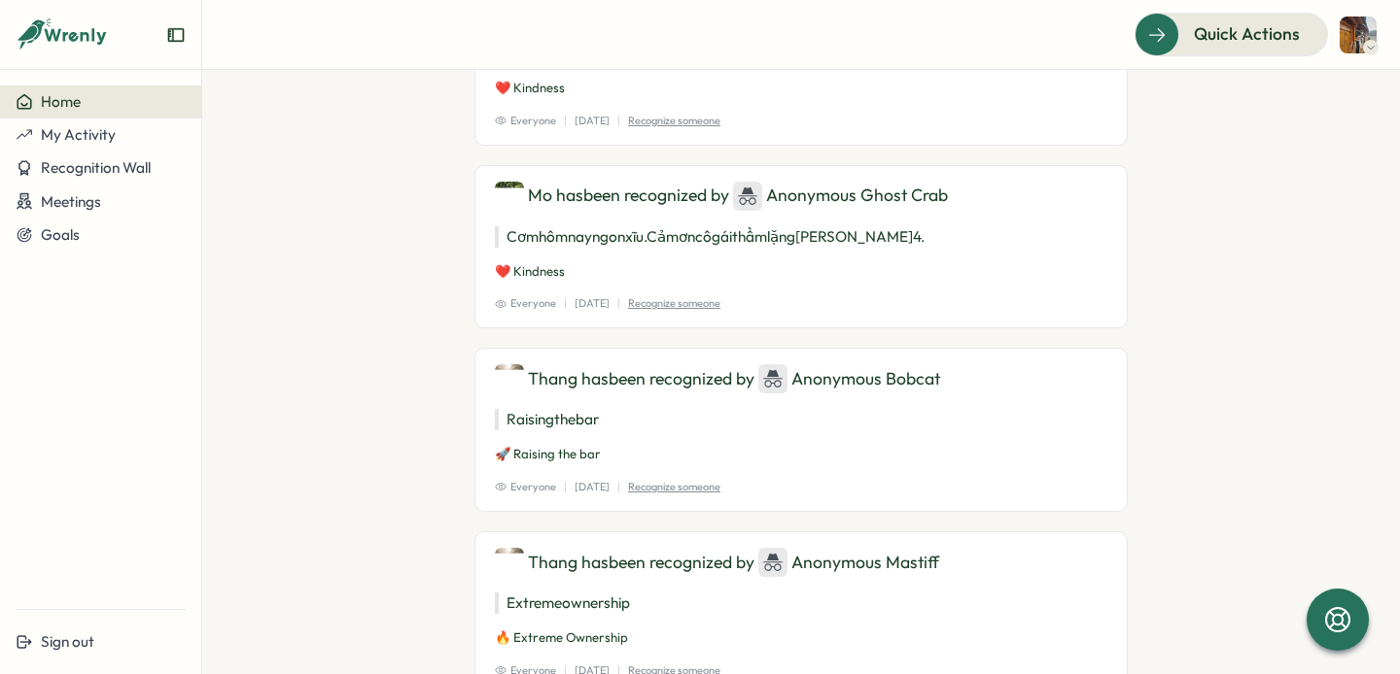
scroll to position [2111, 0]
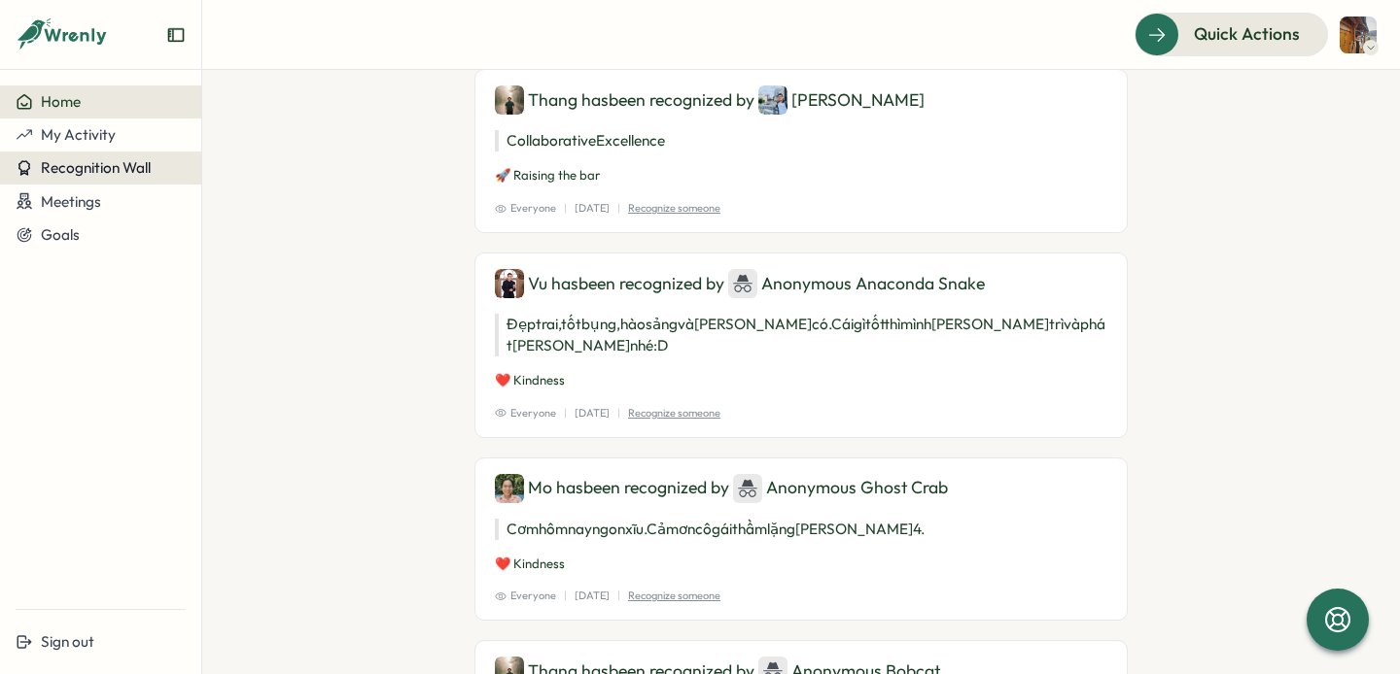
click at [93, 152] on button "Recognition Wall" at bounding box center [100, 168] width 201 height 33
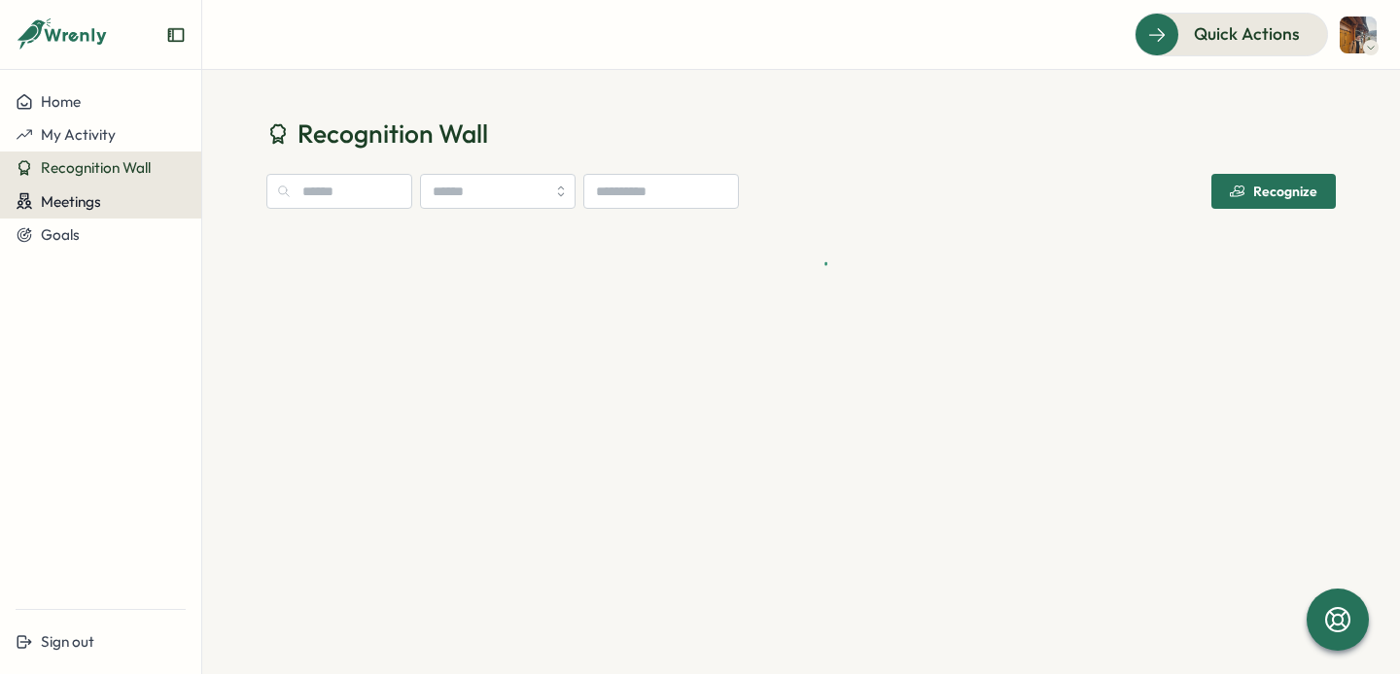
click at [83, 208] on span "Meetings" at bounding box center [71, 201] width 60 height 18
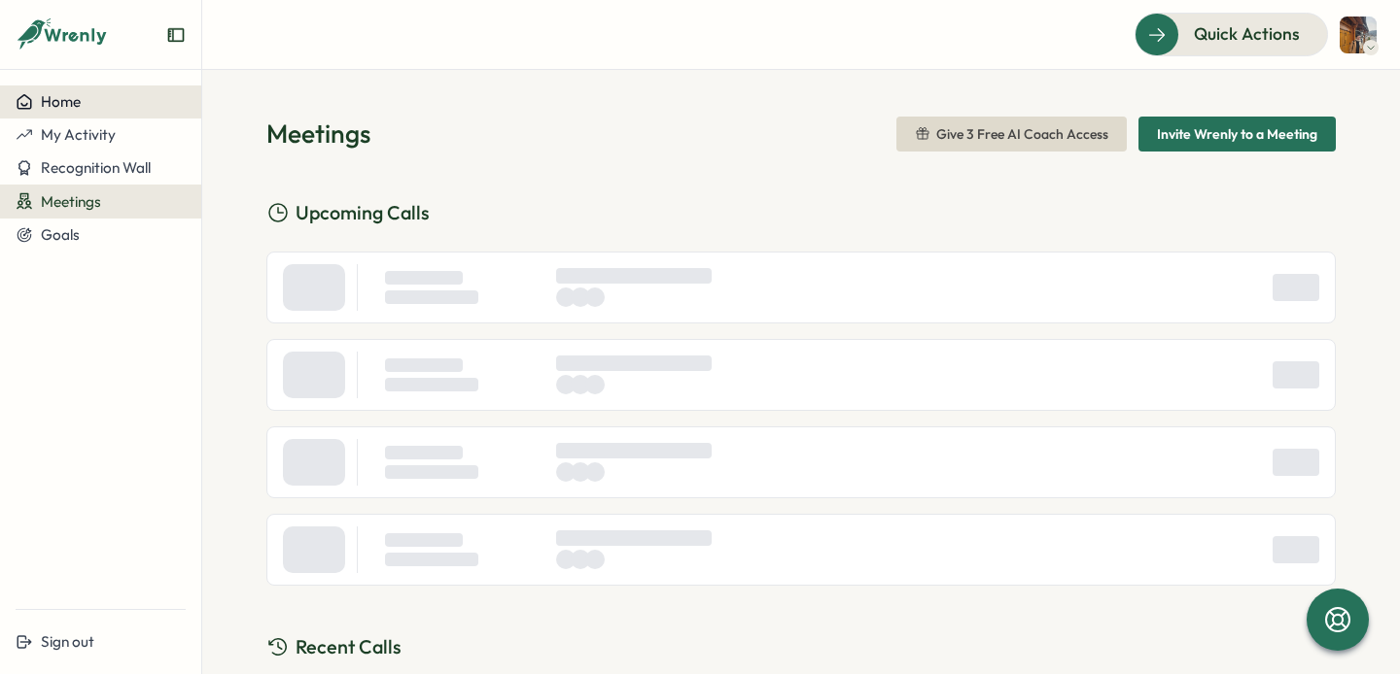
click at [79, 101] on span "Home" at bounding box center [61, 101] width 40 height 18
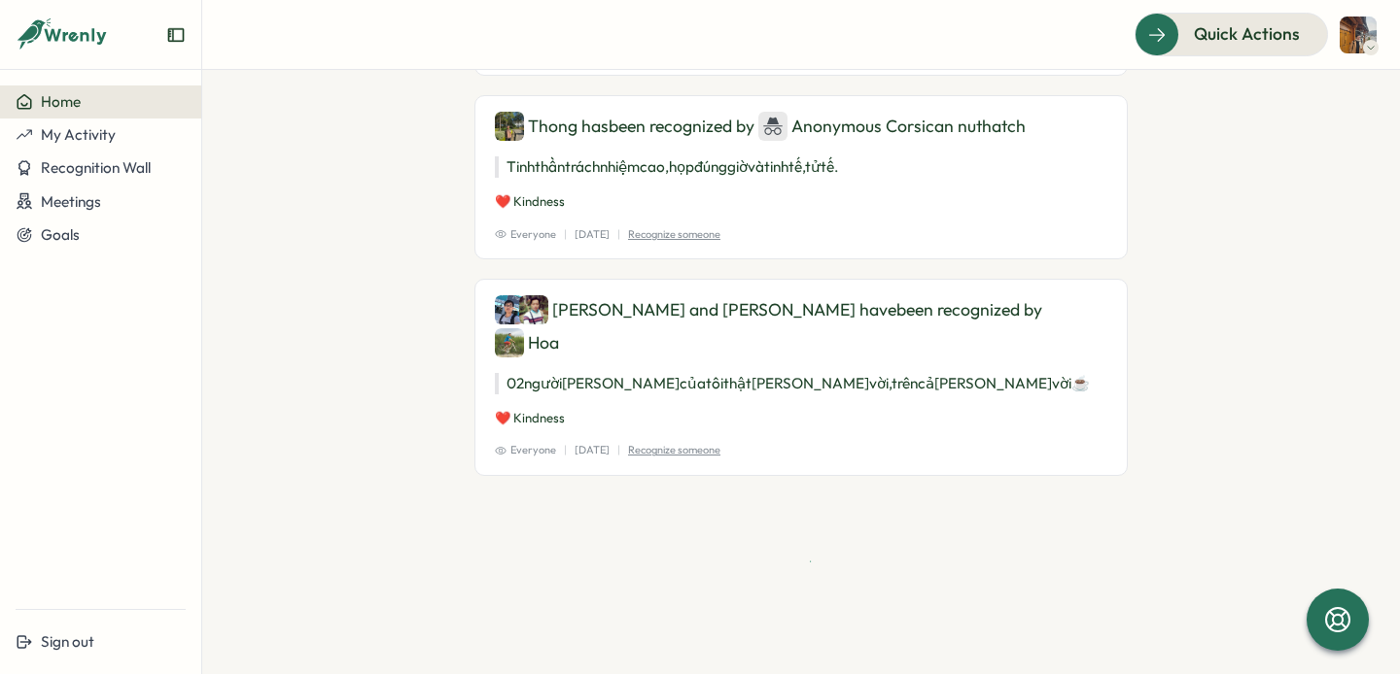
scroll to position [3840, 0]
